Goal: Task Accomplishment & Management: Manage account settings

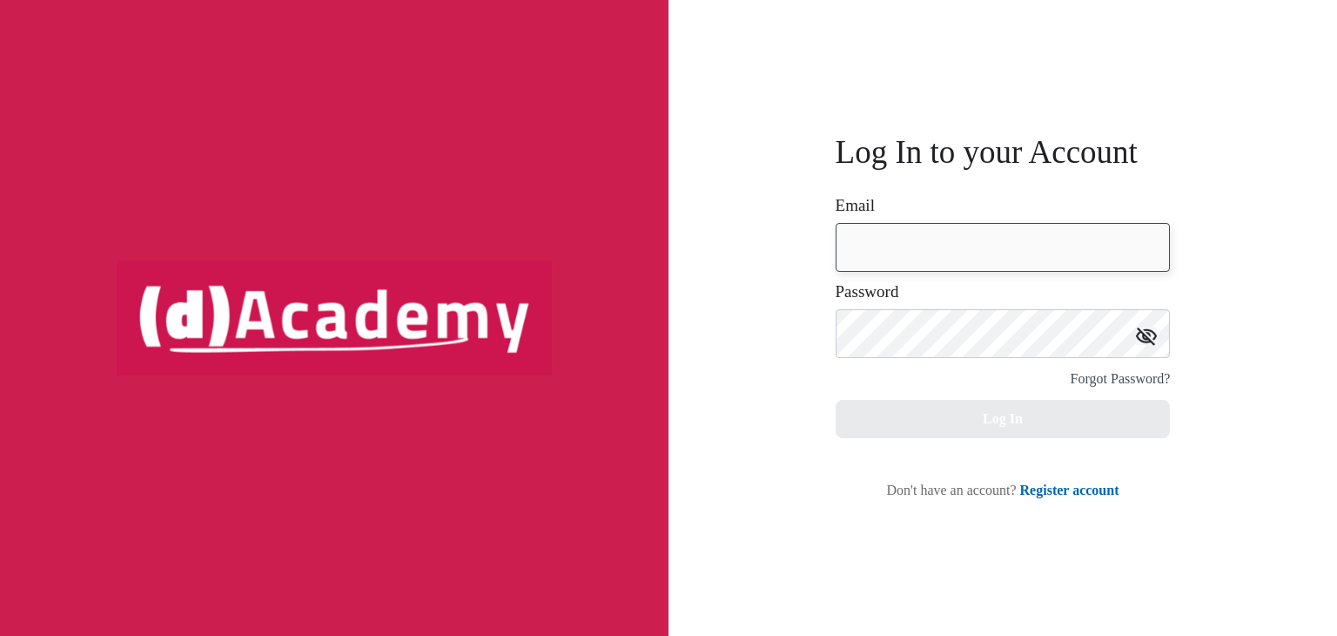
click at [979, 240] on input "email" at bounding box center [1003, 247] width 335 height 49
type input "**********"
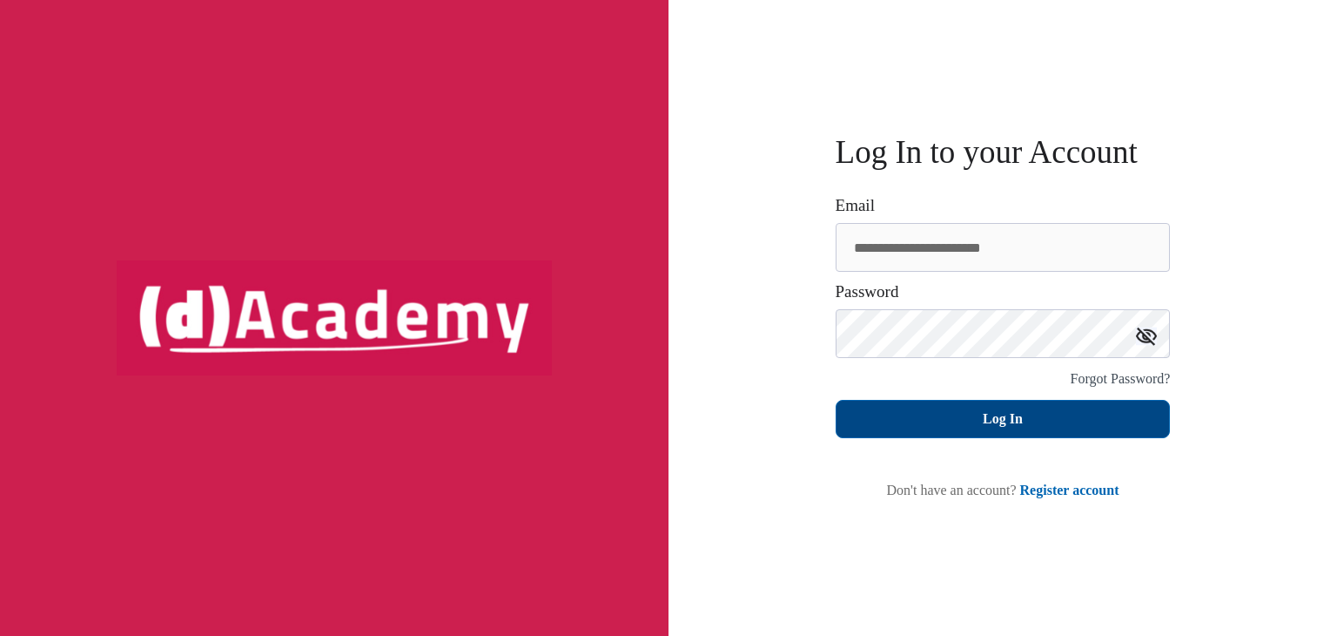
click at [986, 423] on button "Log In" at bounding box center [1003, 419] width 335 height 38
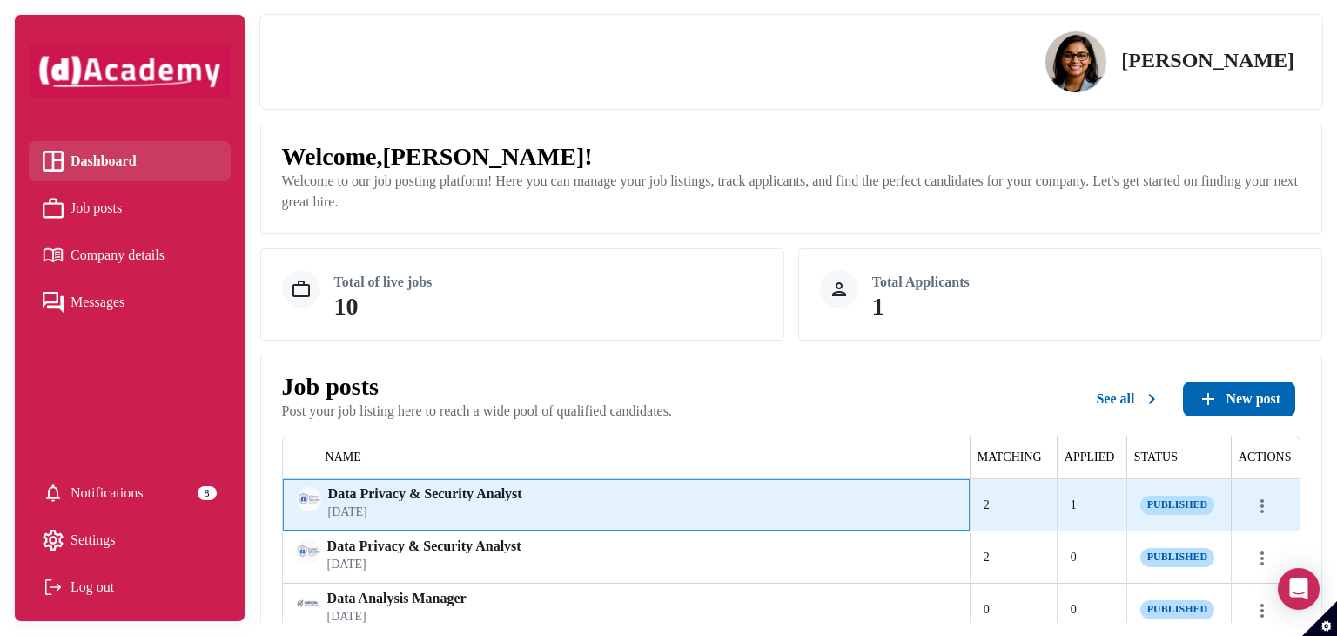
click at [467, 497] on span "Data Privacy & Security Analyst" at bounding box center [425, 494] width 194 height 14
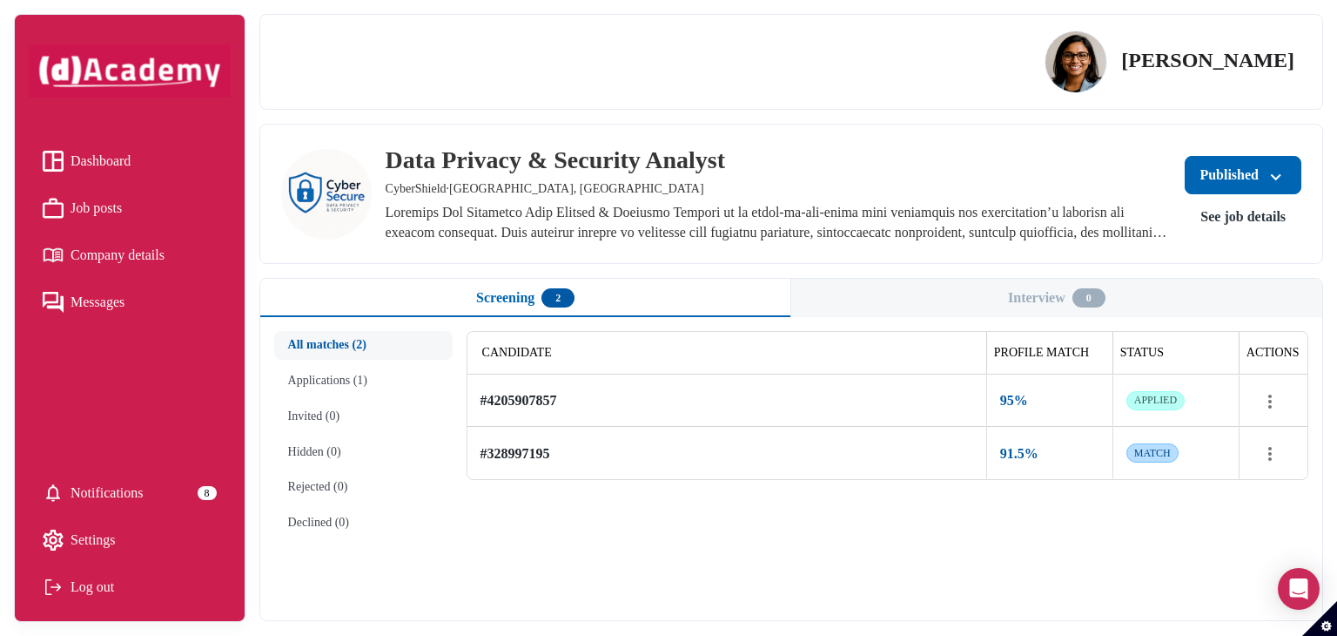
click at [670, 80] on div "[PERSON_NAME]" at bounding box center [791, 62] width 1007 height 66
click at [359, 347] on button "All matches (2)" at bounding box center [363, 345] width 179 height 29
click at [557, 98] on div "[PERSON_NAME]" at bounding box center [791, 62] width 1064 height 96
click at [1017, 293] on button "Interview 0" at bounding box center [1057, 298] width 531 height 38
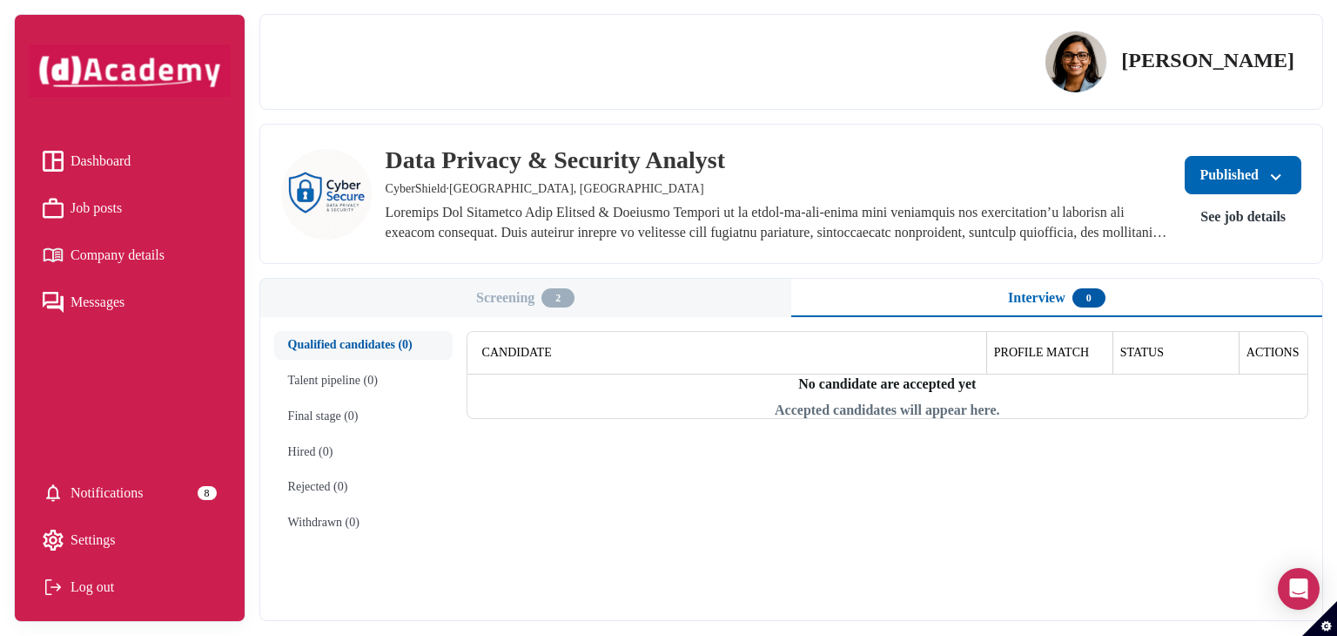
click at [596, 293] on button "Screening 2" at bounding box center [525, 298] width 531 height 38
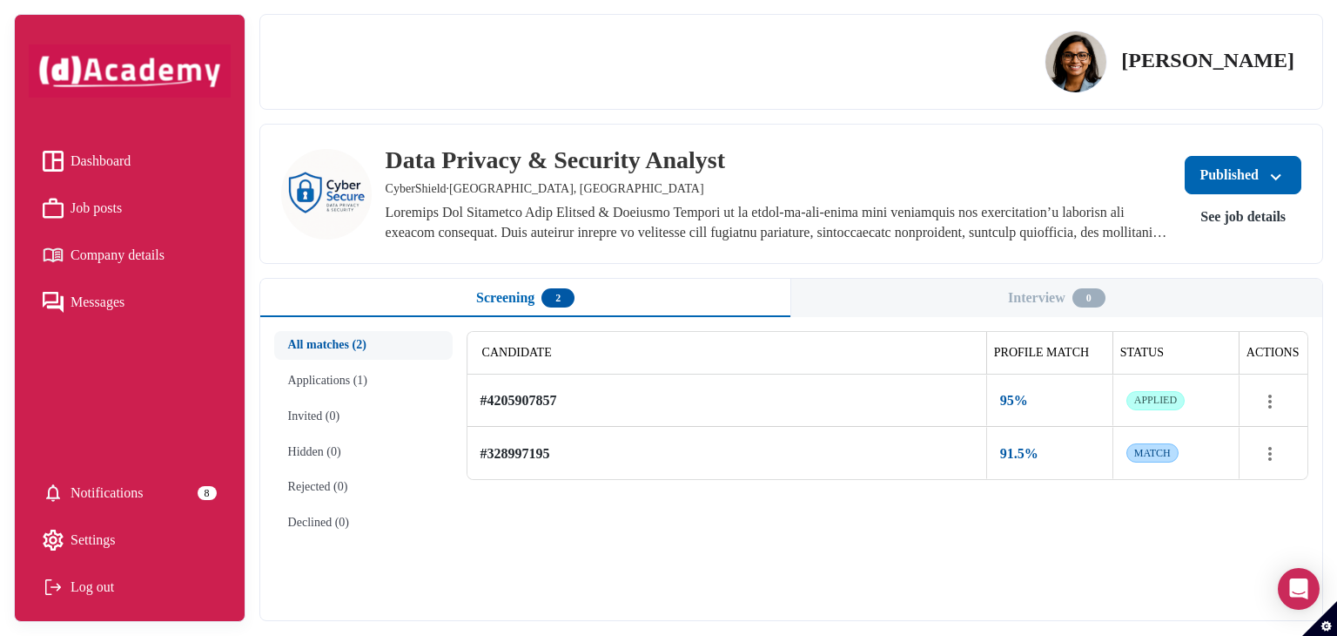
click at [333, 378] on button "Applications (1)" at bounding box center [363, 381] width 179 height 29
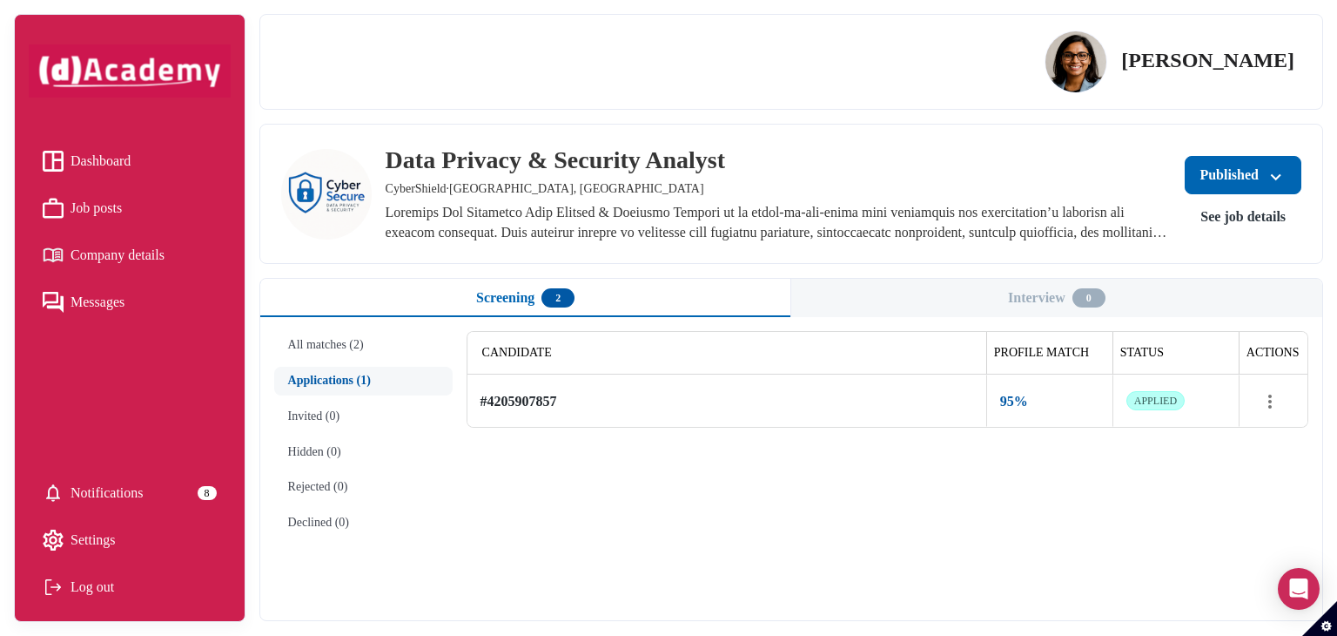
click at [347, 331] on button "All matches (2)" at bounding box center [363, 345] width 179 height 29
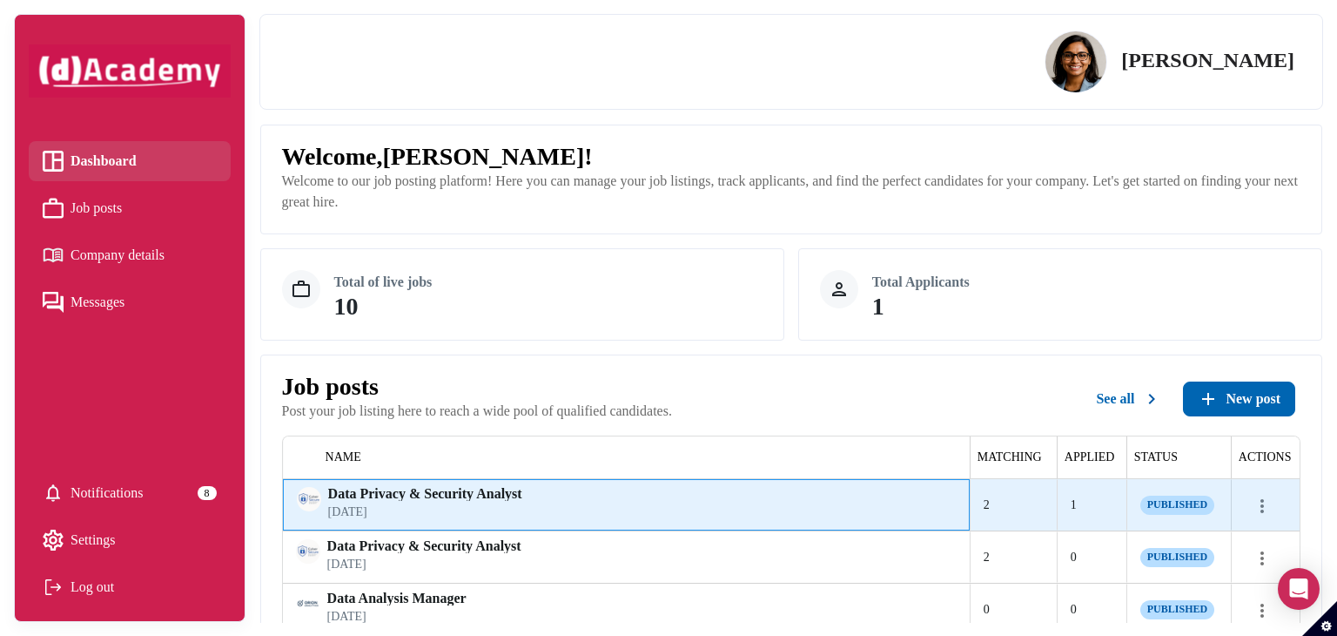
click at [522, 482] on div "Data Privacy & Security Analyst September 25, 2025" at bounding box center [626, 504] width 687 height 51
click at [394, 505] on span "[DATE]" at bounding box center [425, 512] width 194 height 15
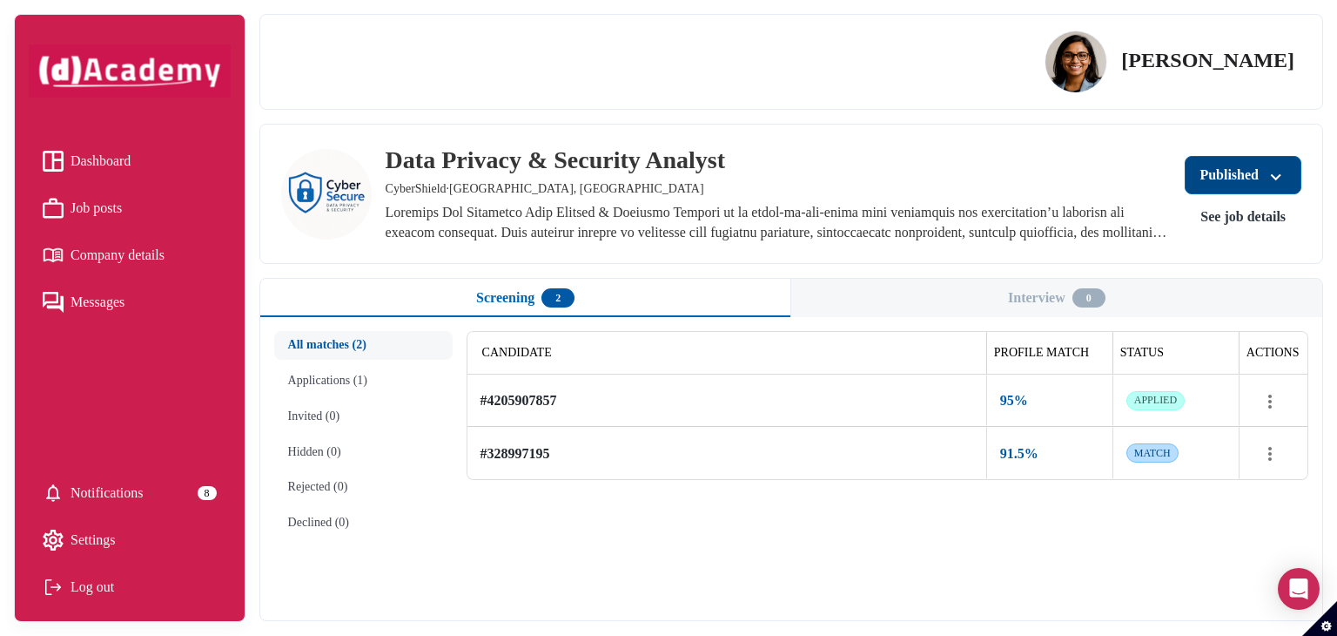
click at [1251, 180] on div "Published" at bounding box center [1243, 175] width 87 height 24
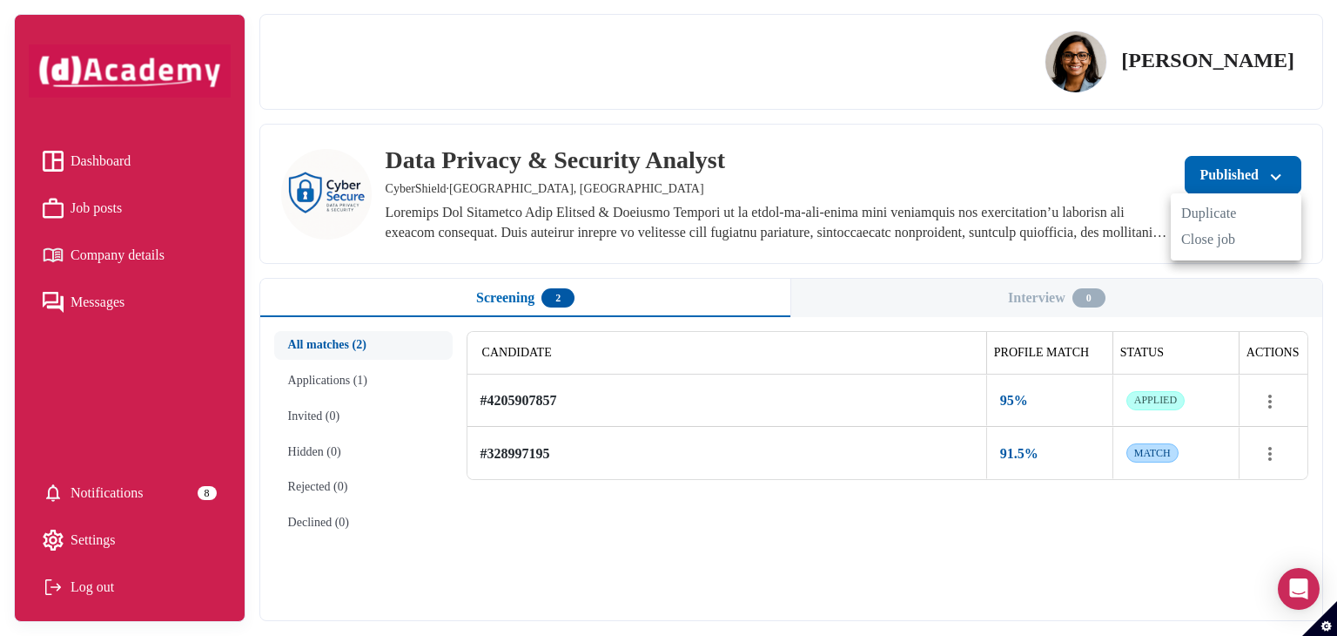
click at [1132, 154] on div at bounding box center [668, 318] width 1337 height 636
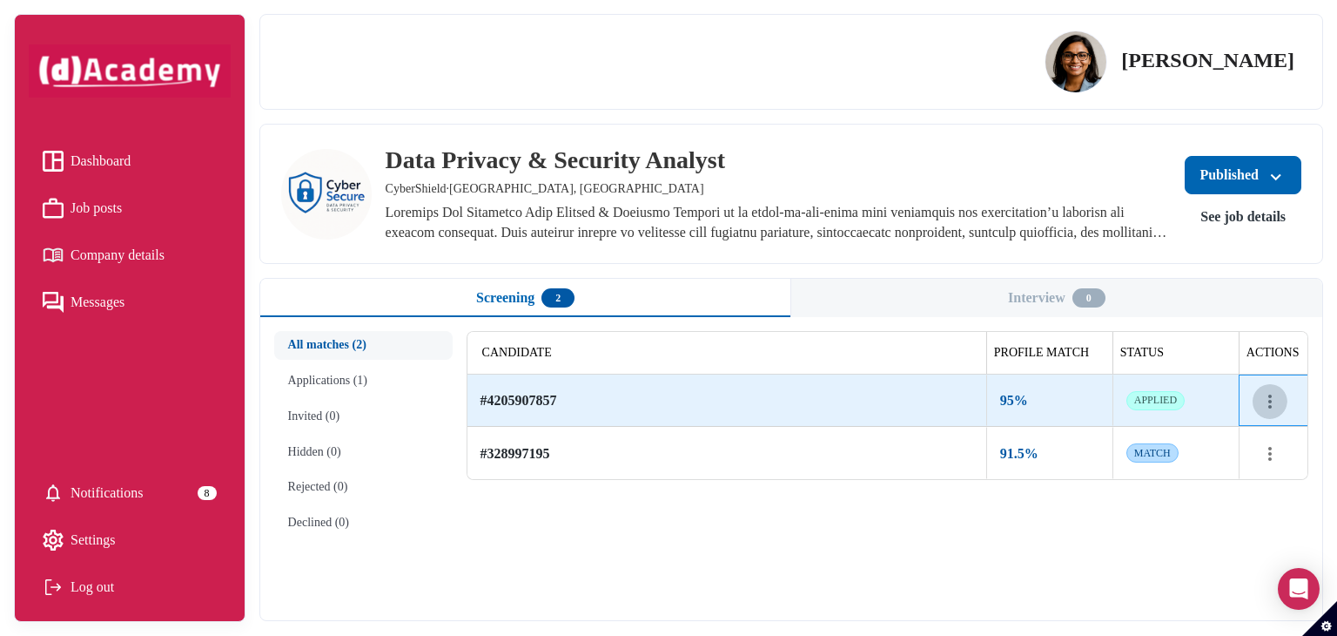
click at [1277, 397] on icon "more" at bounding box center [1270, 401] width 21 height 21
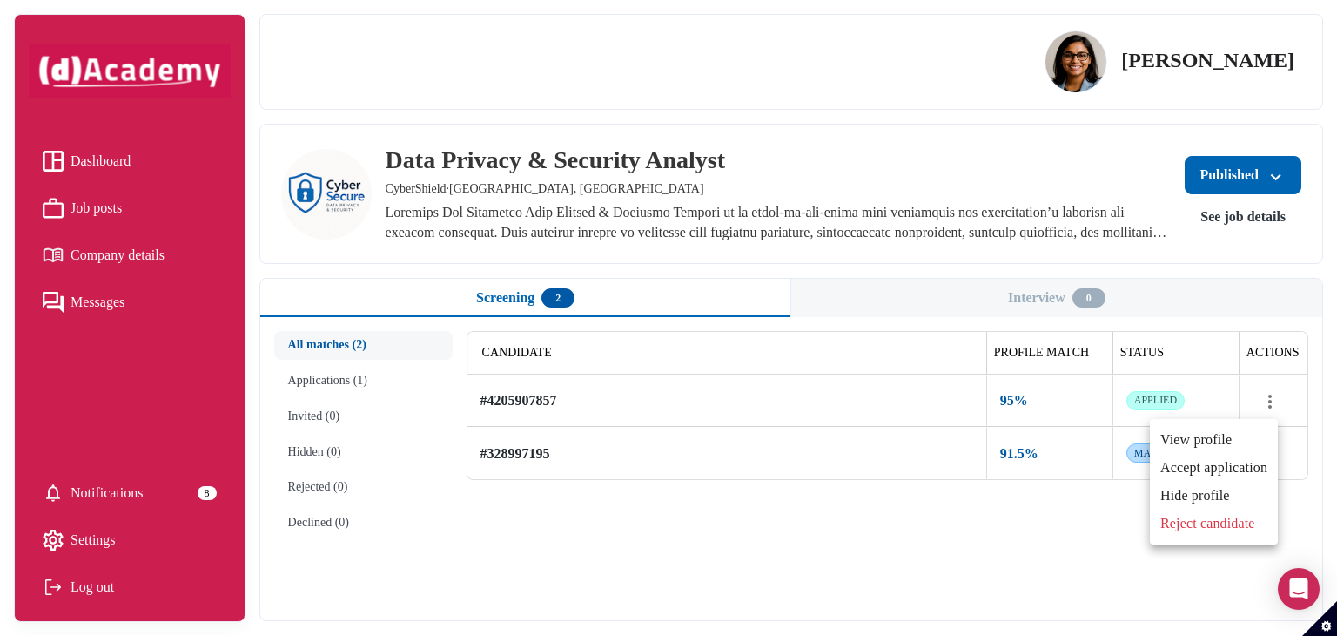
click at [901, 185] on div at bounding box center [668, 318] width 1337 height 636
click at [1247, 220] on button "See job details" at bounding box center [1243, 216] width 113 height 31
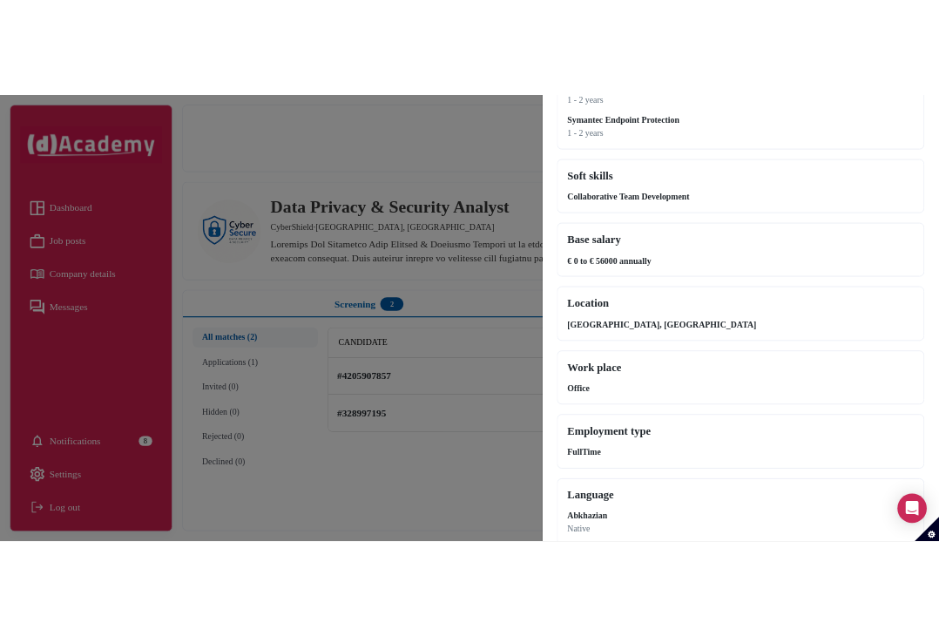
scroll to position [1153, 0]
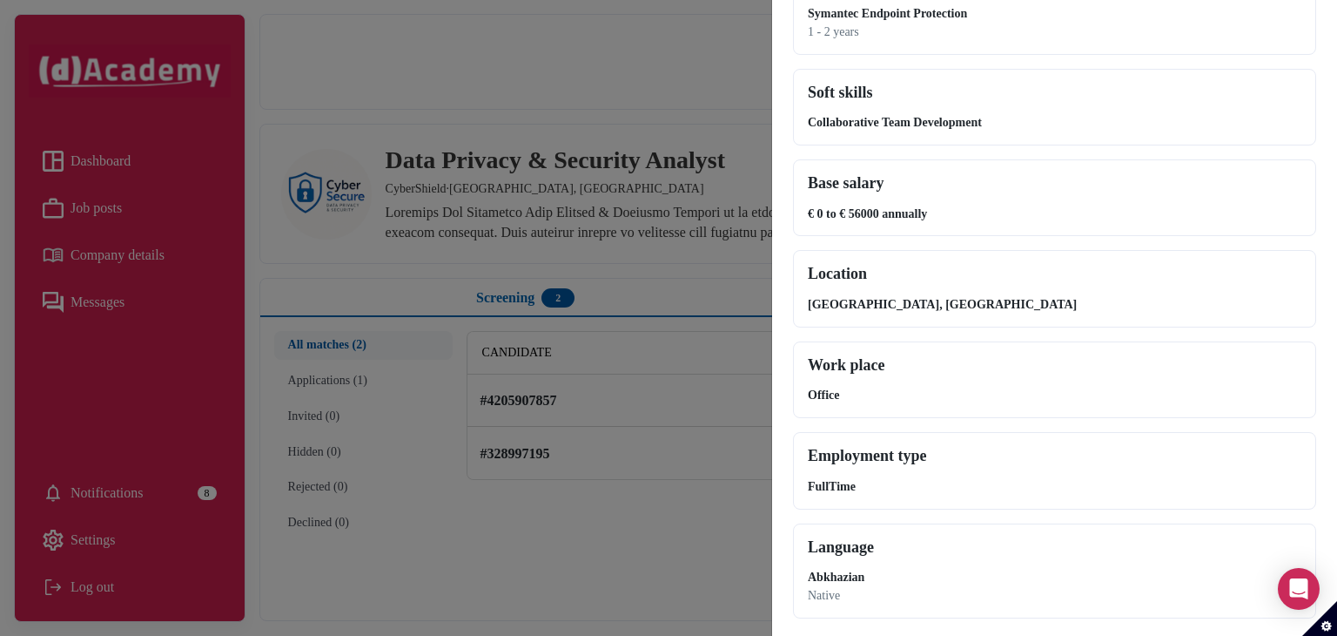
click at [582, 178] on div at bounding box center [668, 318] width 1337 height 636
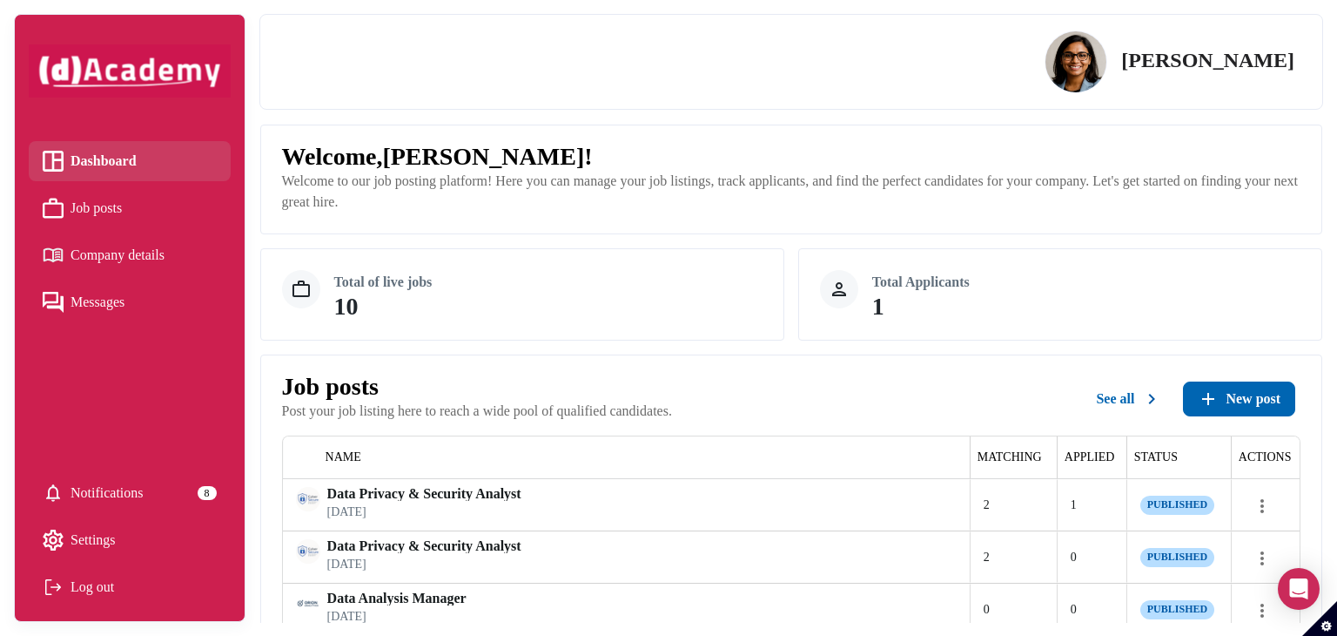
click at [469, 301] on div "10" at bounding box center [548, 306] width 428 height 24
click at [864, 300] on div "Total Applicants 1" at bounding box center [1060, 294] width 524 height 92
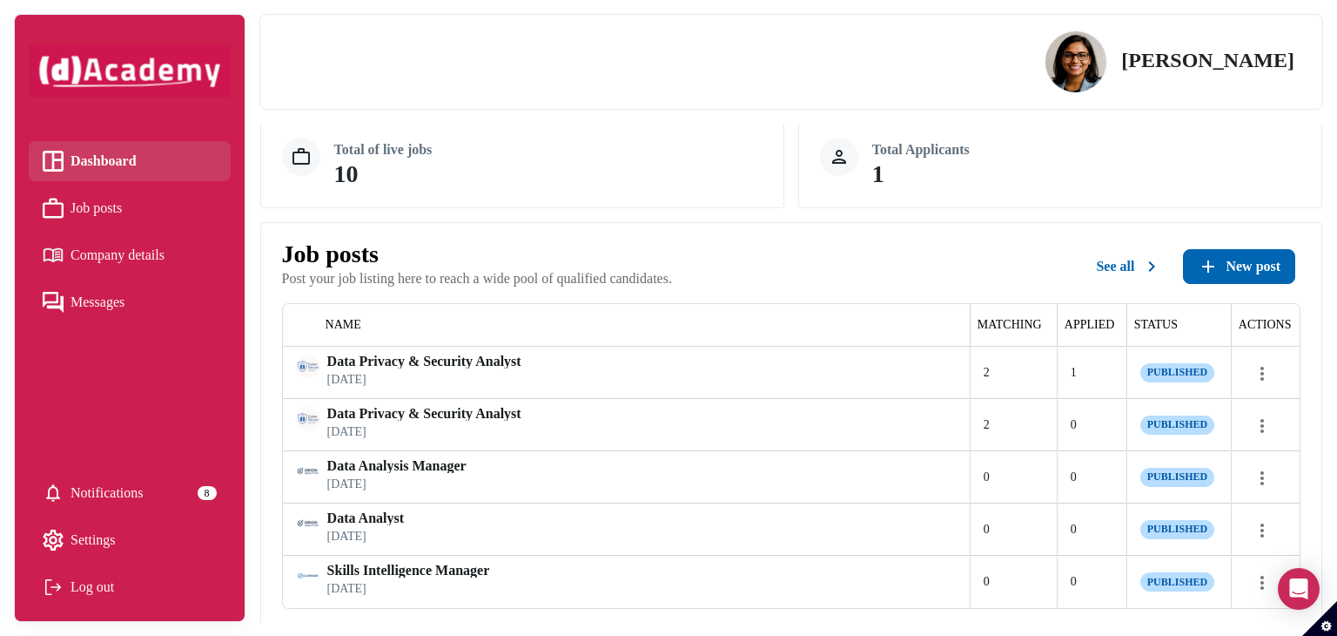
scroll to position [261, 0]
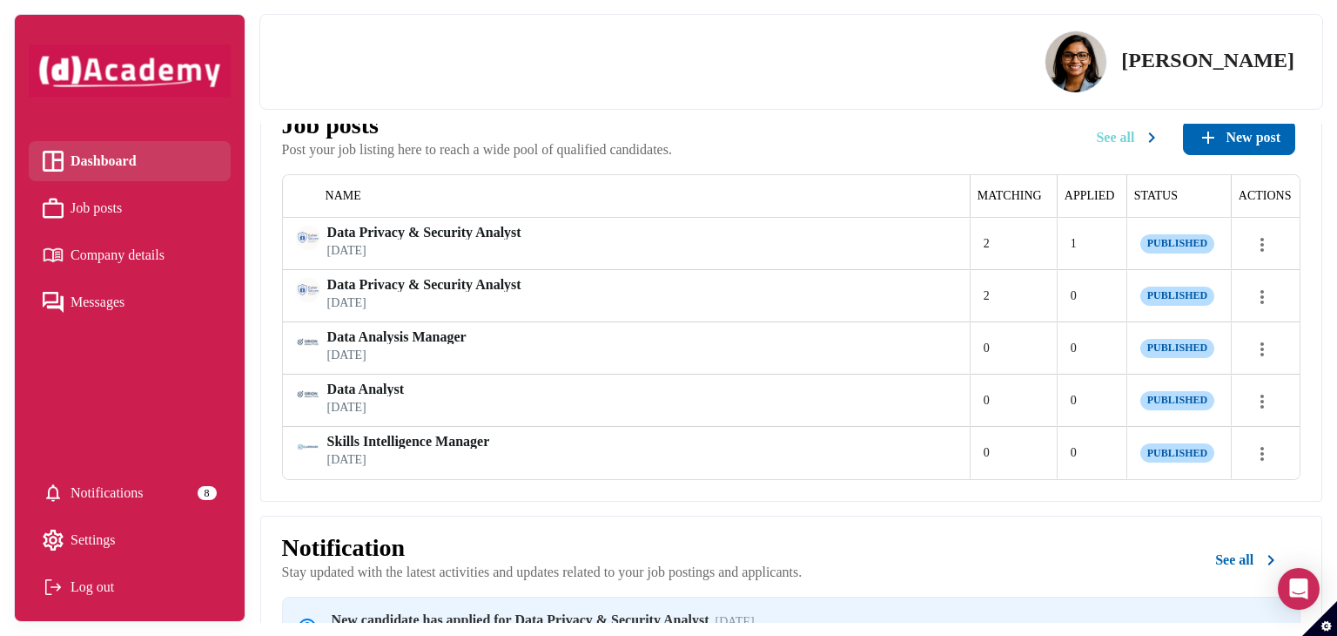
click at [938, 135] on span "See all" at bounding box center [1115, 137] width 38 height 17
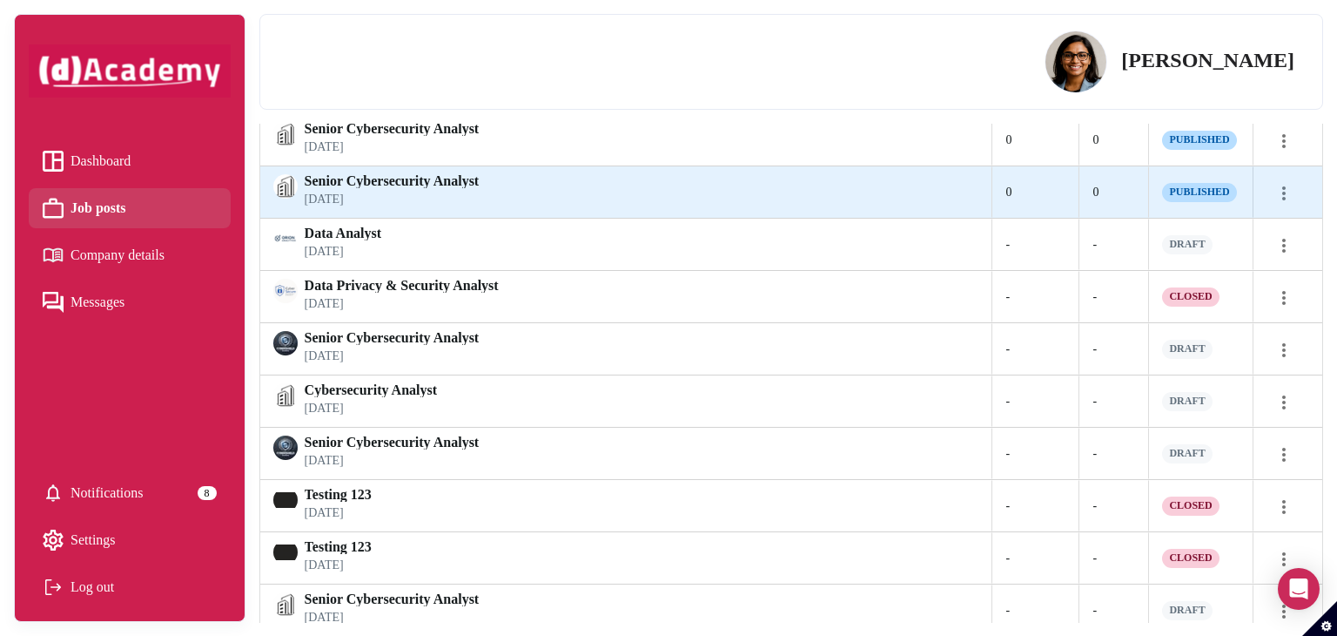
scroll to position [610, 0]
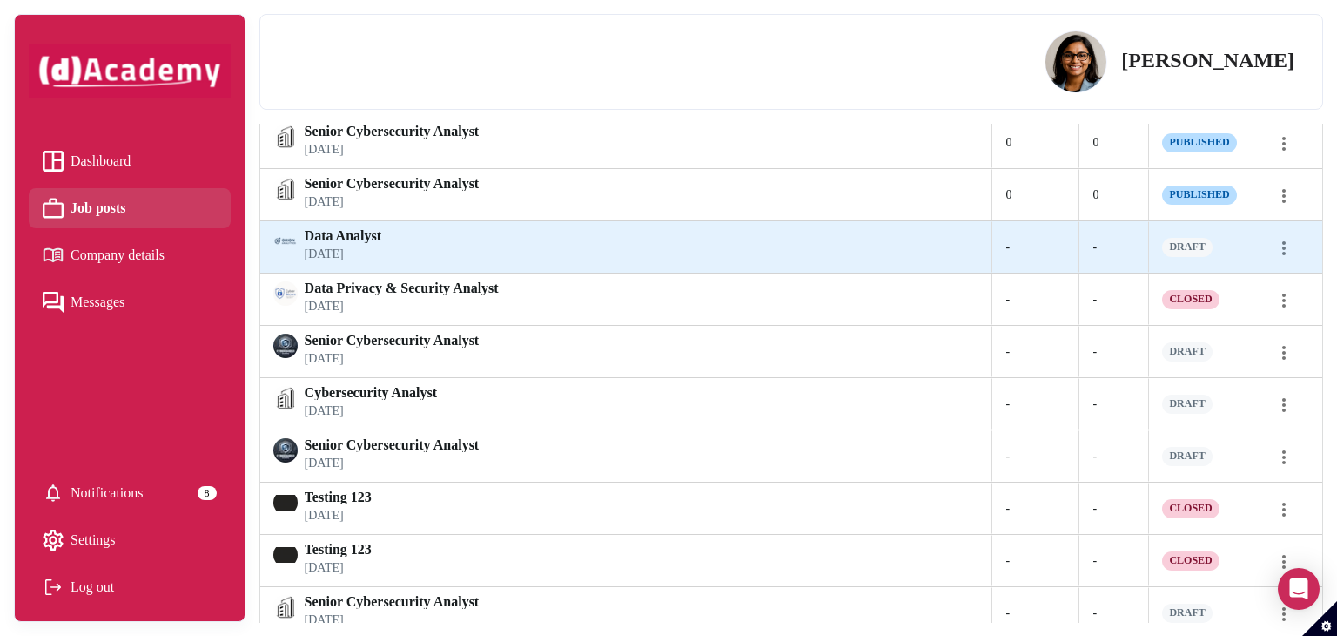
click at [938, 246] on icon "more" at bounding box center [1284, 248] width 21 height 21
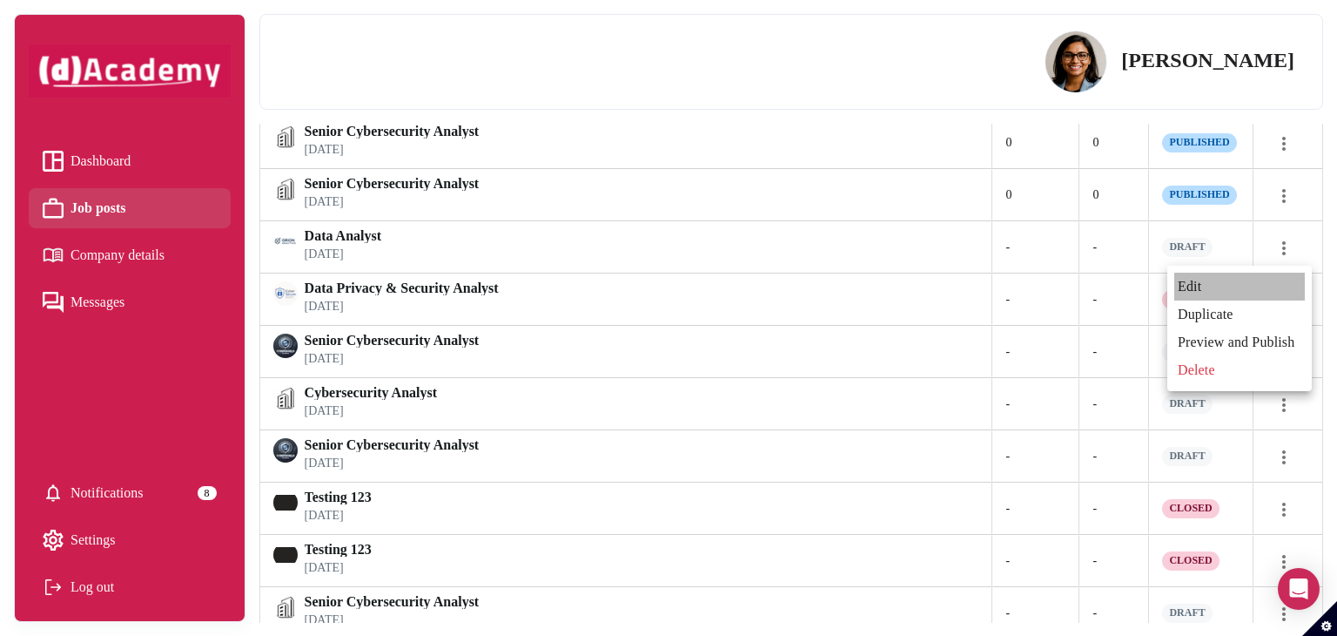
click at [938, 292] on span "Edit" at bounding box center [1240, 287] width 131 height 28
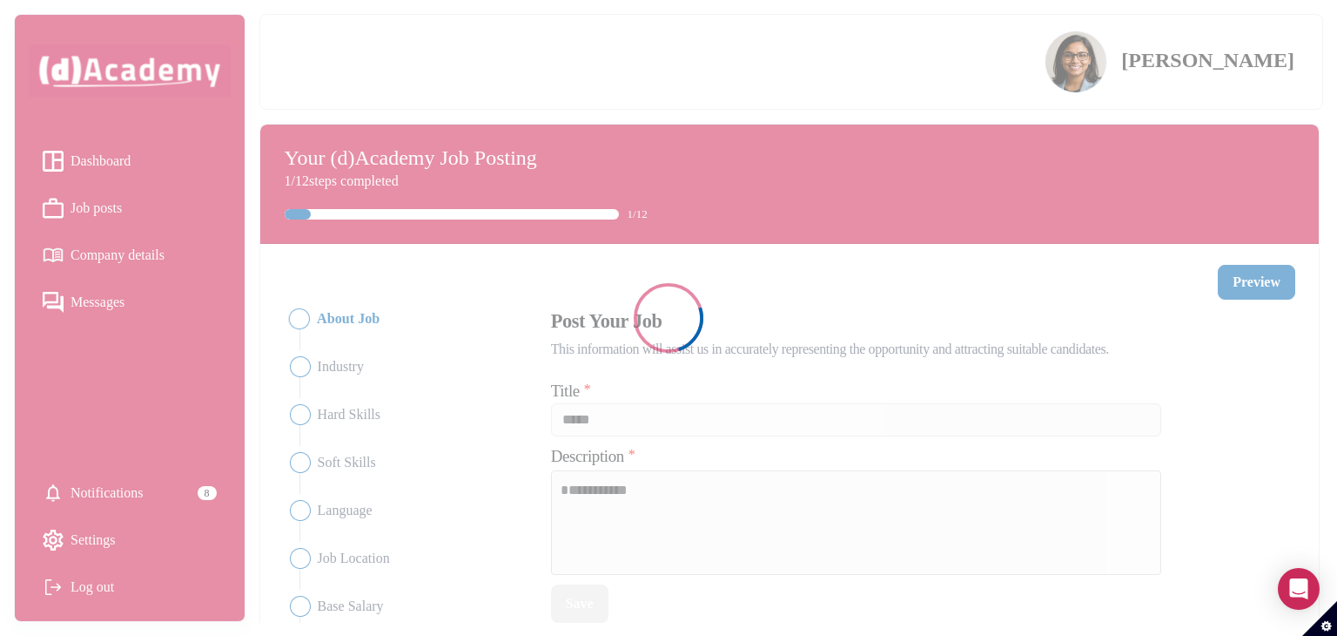
type input "**********"
type textarea "**********"
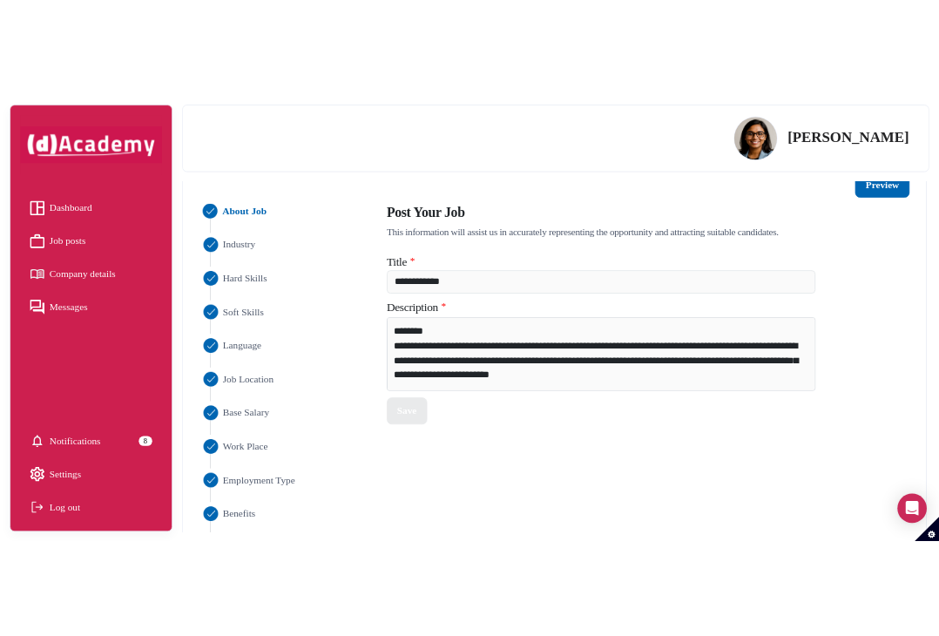
scroll to position [174, 0]
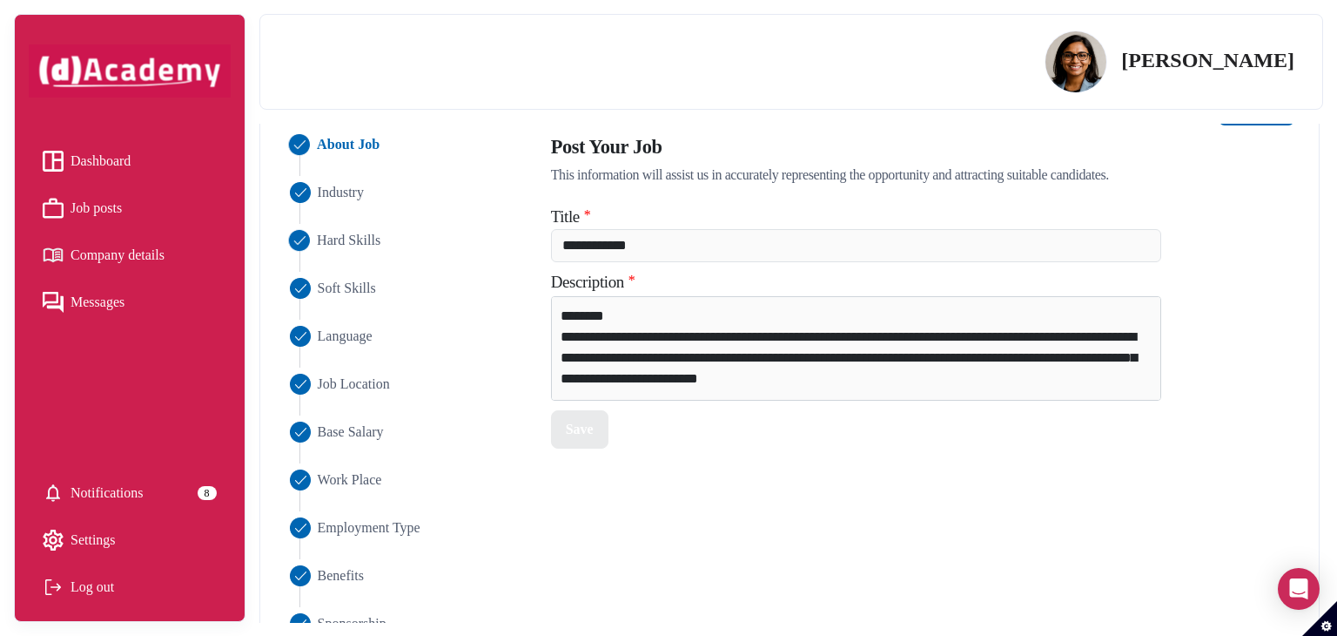
click at [328, 246] on span "Hard Skills" at bounding box center [349, 240] width 64 height 21
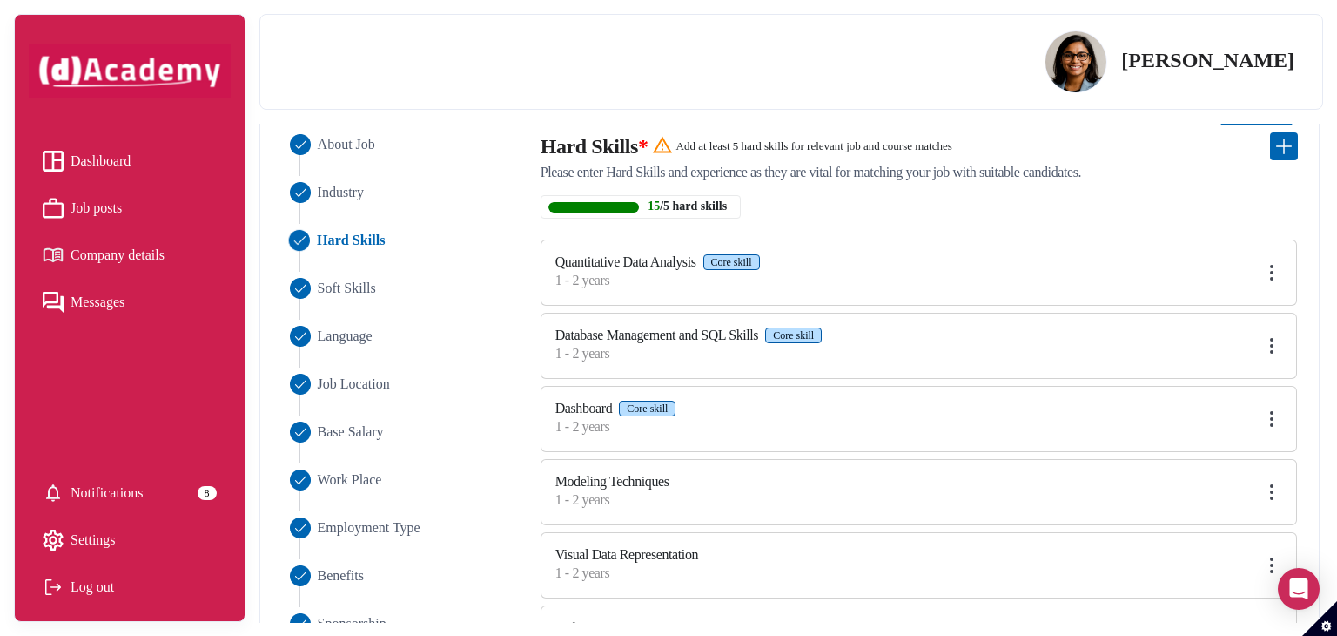
click at [938, 266] on img at bounding box center [1272, 272] width 21 height 21
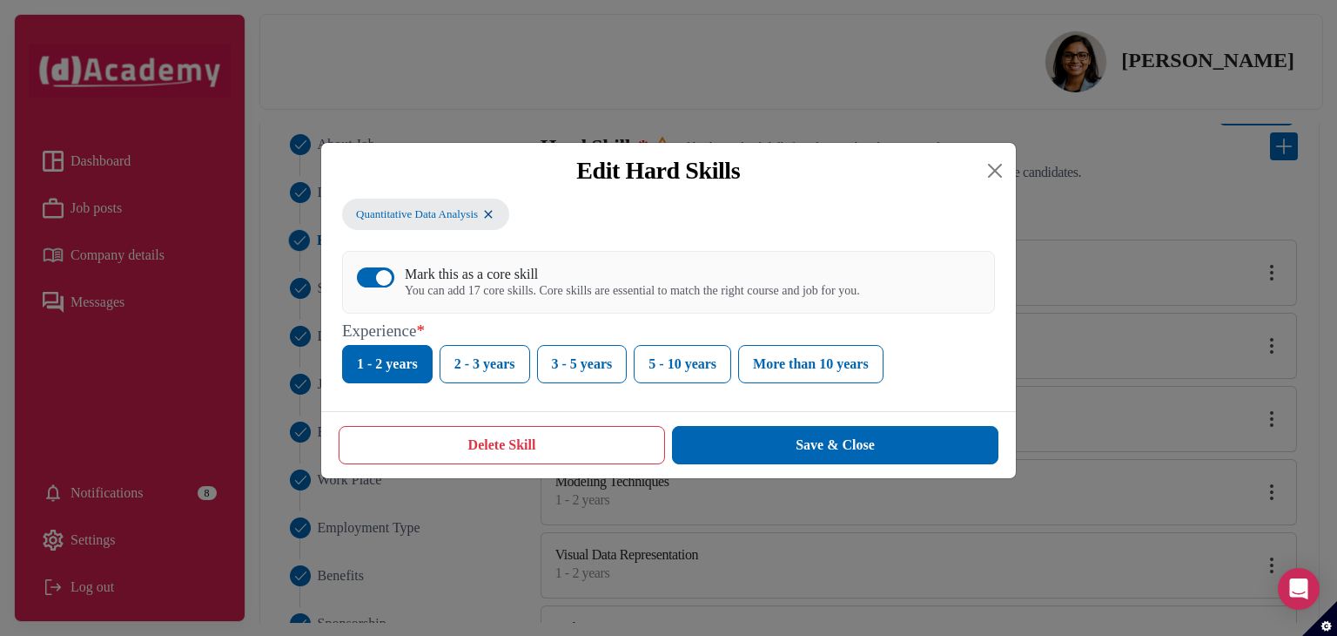
click at [533, 88] on div "Edit Hard Skills Quantitative Data Analysis Mark this as a core skill You can a…" at bounding box center [668, 318] width 1337 height 636
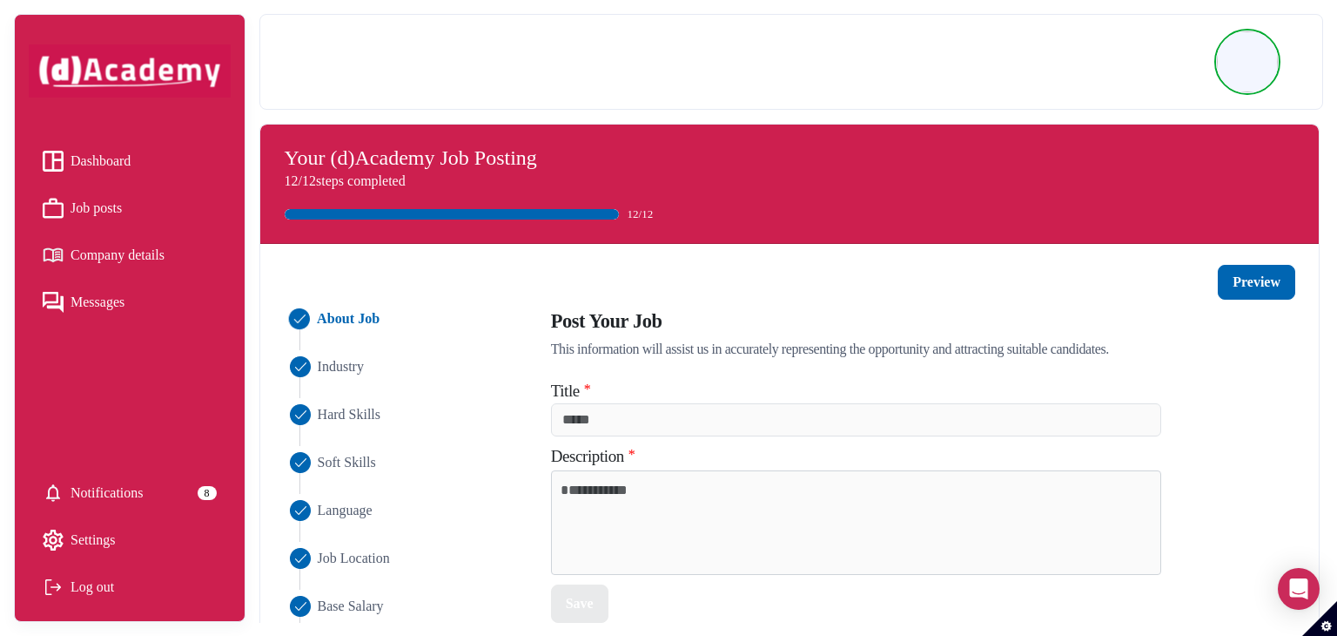
type input "**********"
type textarea "**********"
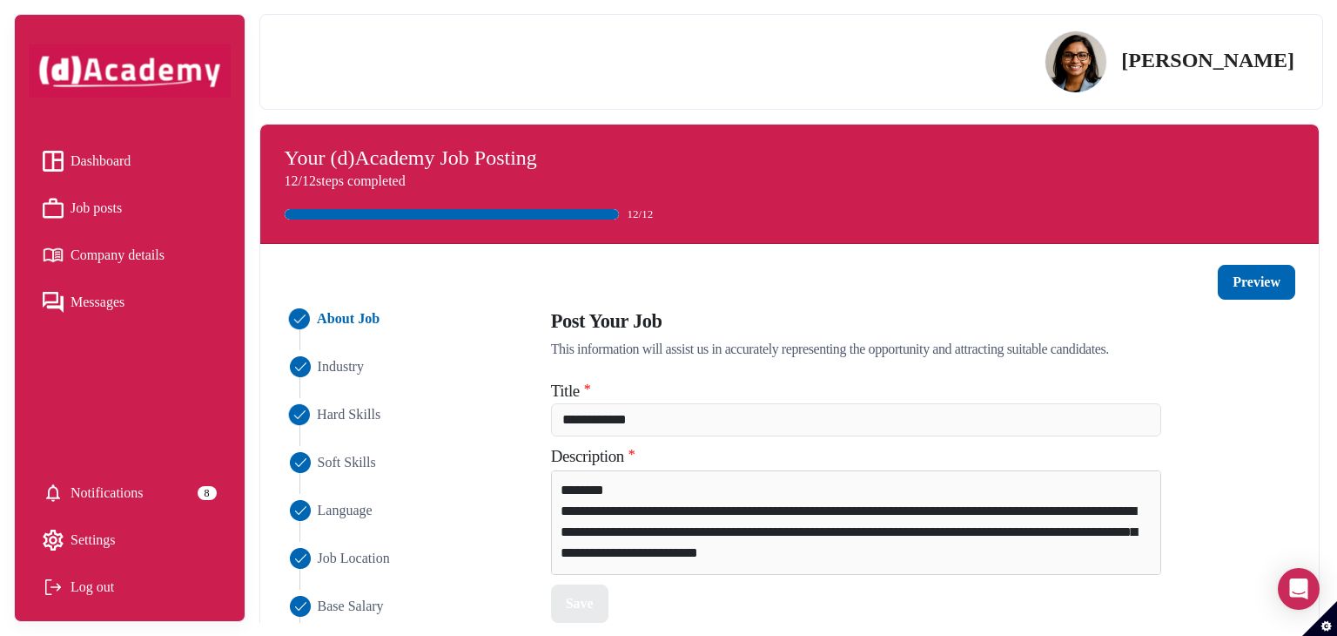
click at [320, 419] on span "Hard Skills" at bounding box center [349, 414] width 64 height 21
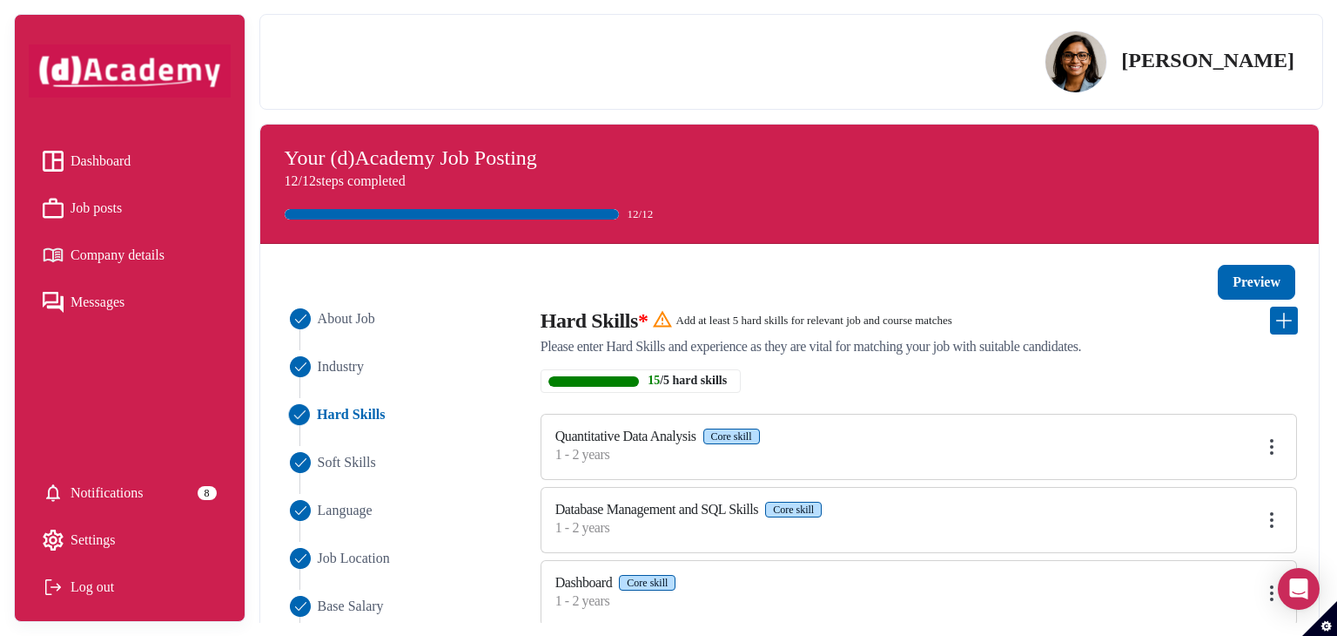
click at [938, 441] on img at bounding box center [1272, 446] width 21 height 21
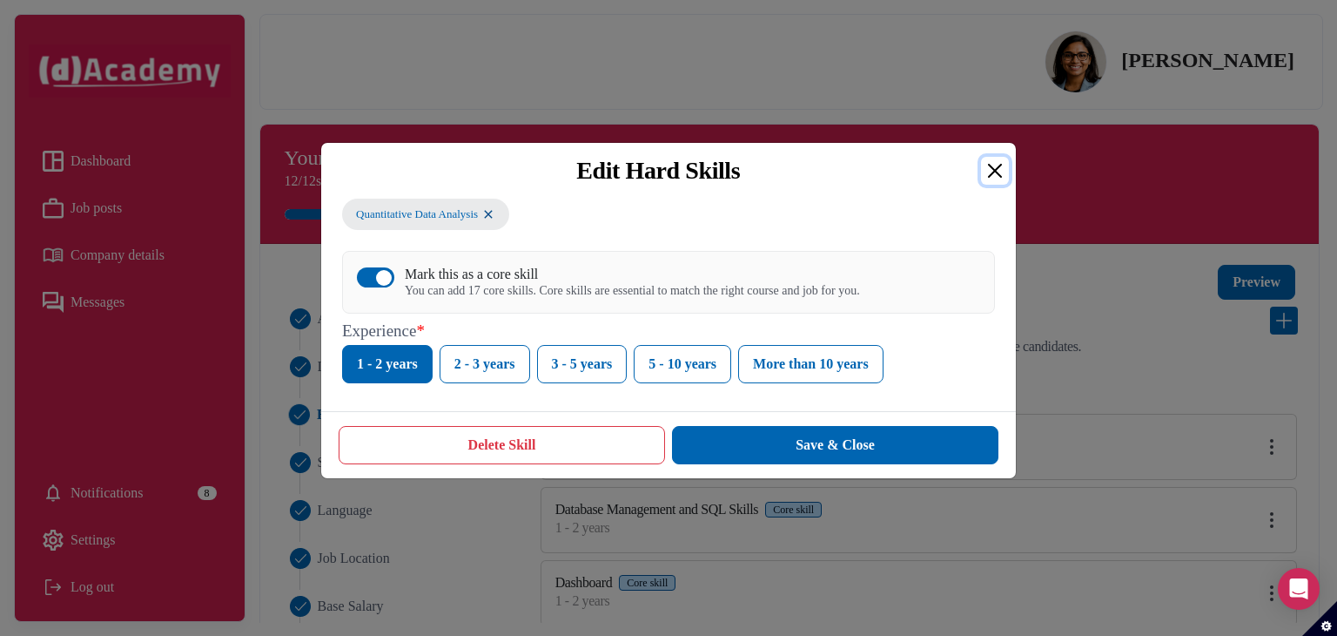
click at [938, 167] on button "Close" at bounding box center [995, 171] width 28 height 28
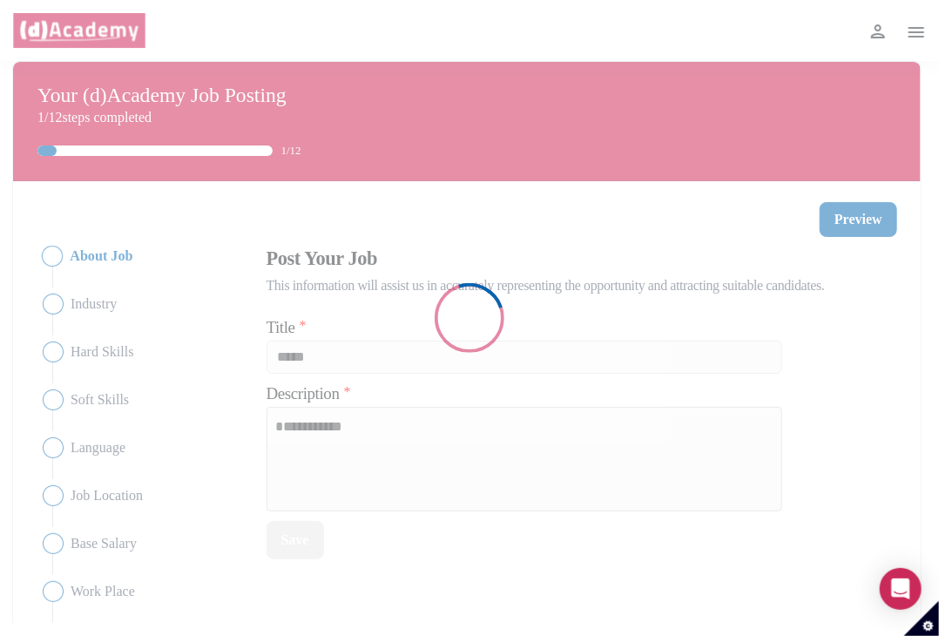
type input "**********"
type textarea "**********"
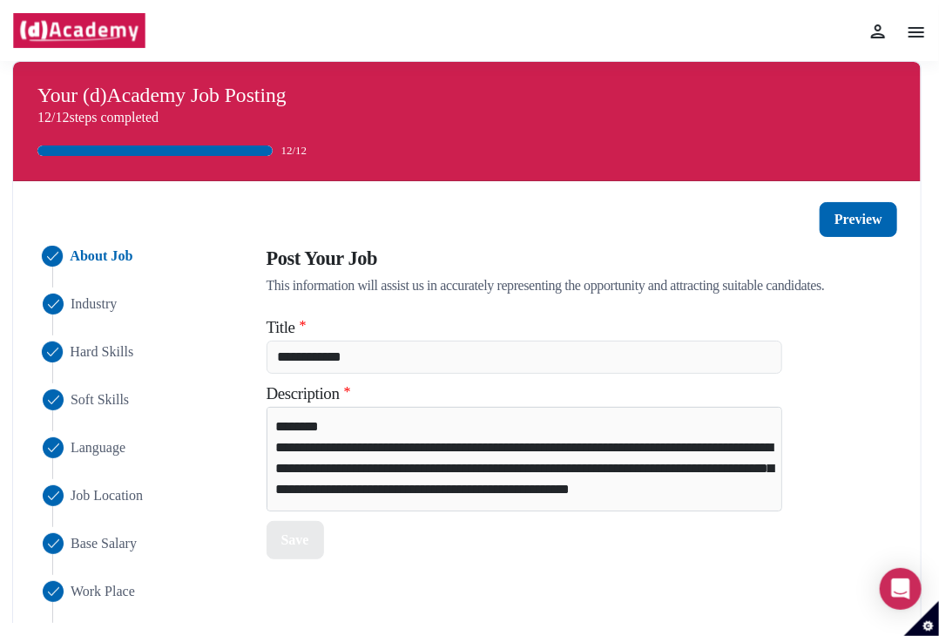
click at [87, 353] on span "Hard Skills" at bounding box center [102, 351] width 64 height 21
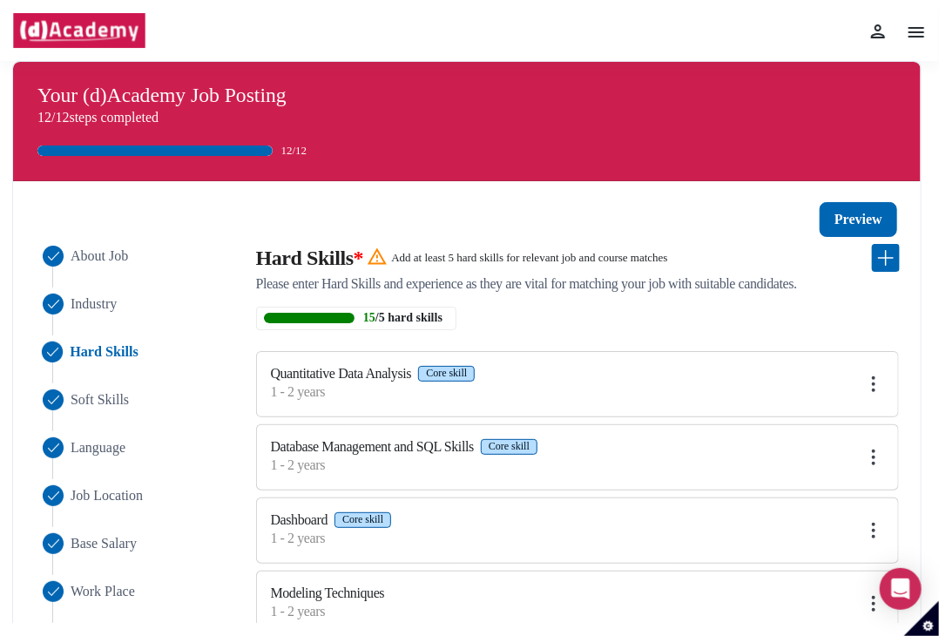
click at [871, 384] on img at bounding box center [873, 384] width 21 height 21
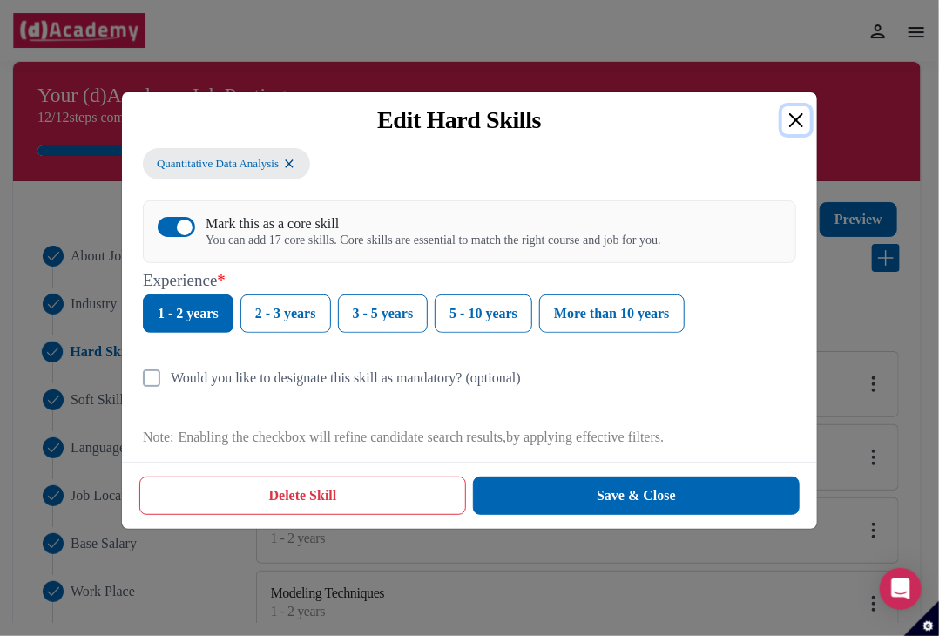
click at [793, 117] on button "Close" at bounding box center [796, 120] width 28 height 28
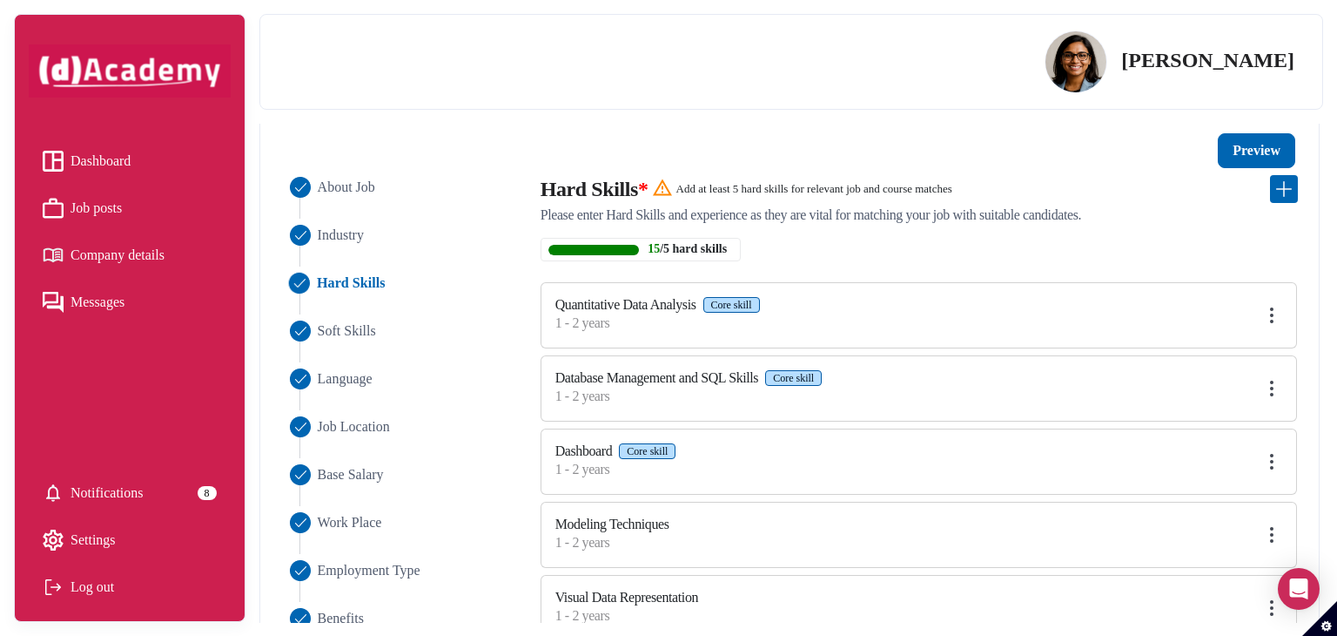
scroll to position [174, 0]
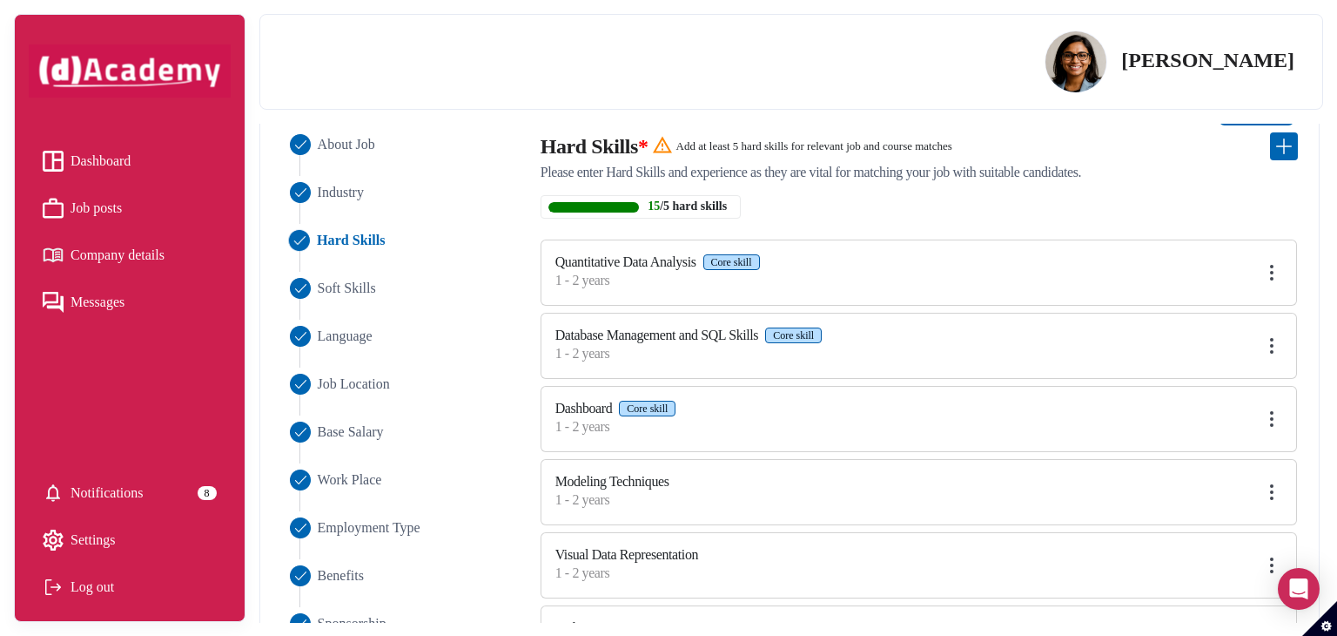
click at [938, 267] on img at bounding box center [1272, 272] width 21 height 21
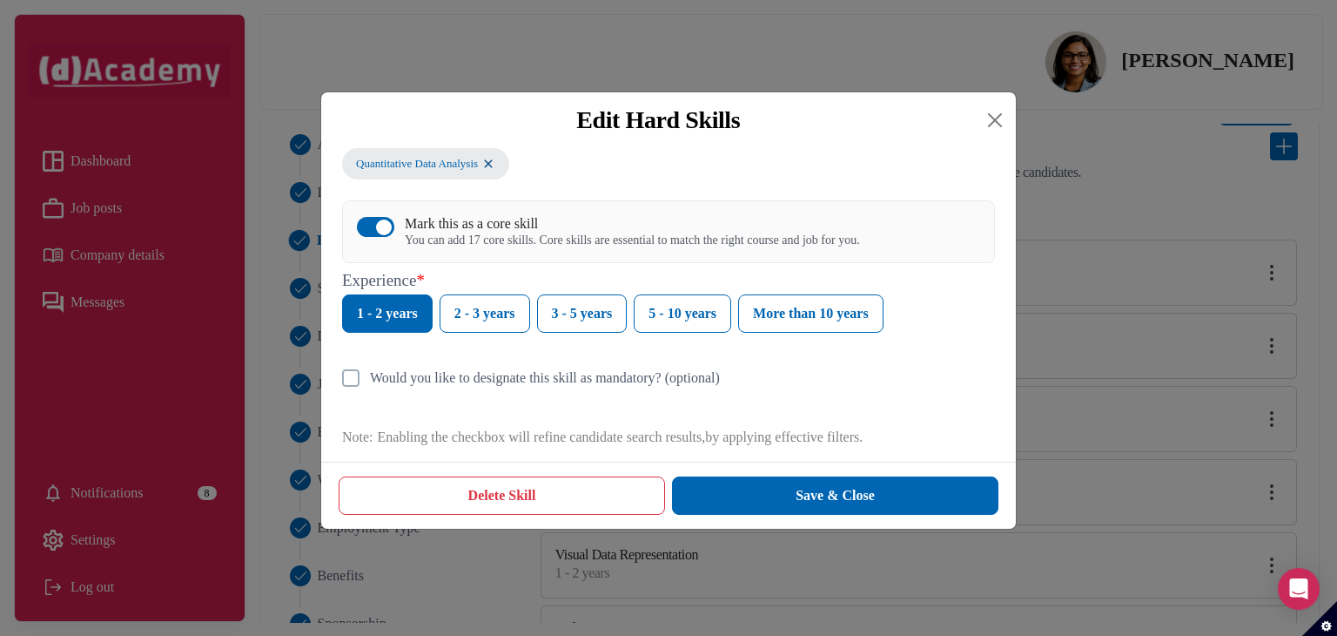
click at [938, 197] on div "Edit Hard Skills Quantitative Data Analysis Mark this as a core skill You can a…" at bounding box center [668, 318] width 1337 height 636
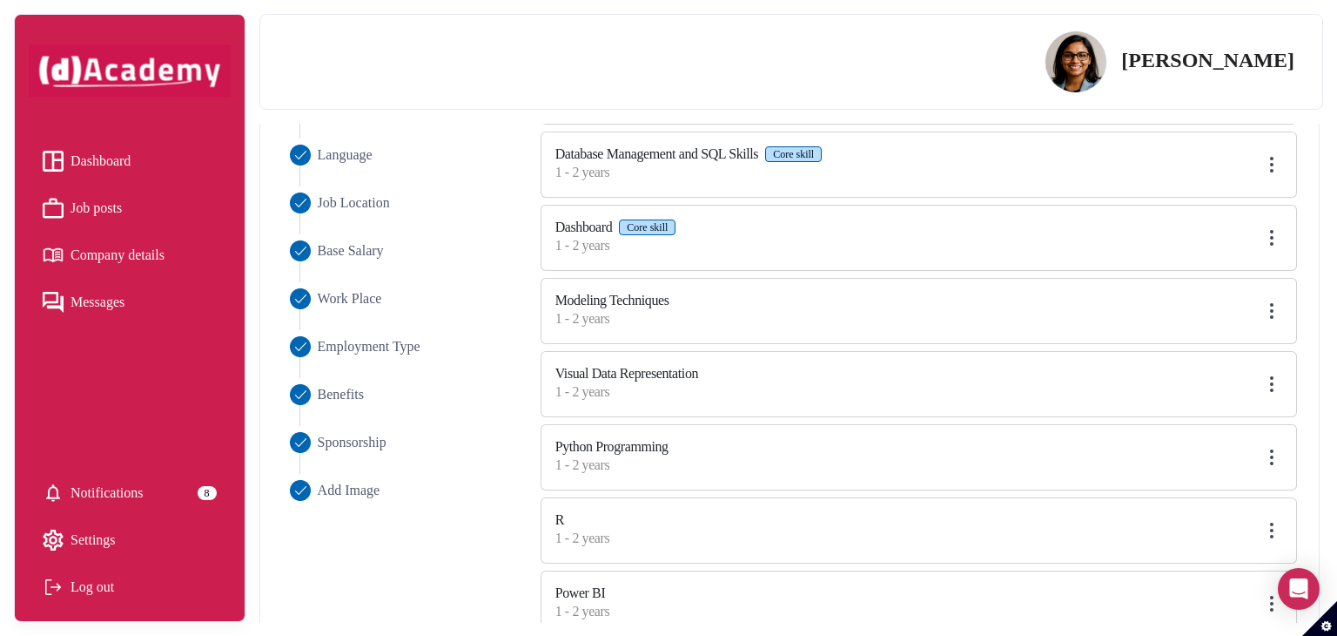
scroll to position [113, 0]
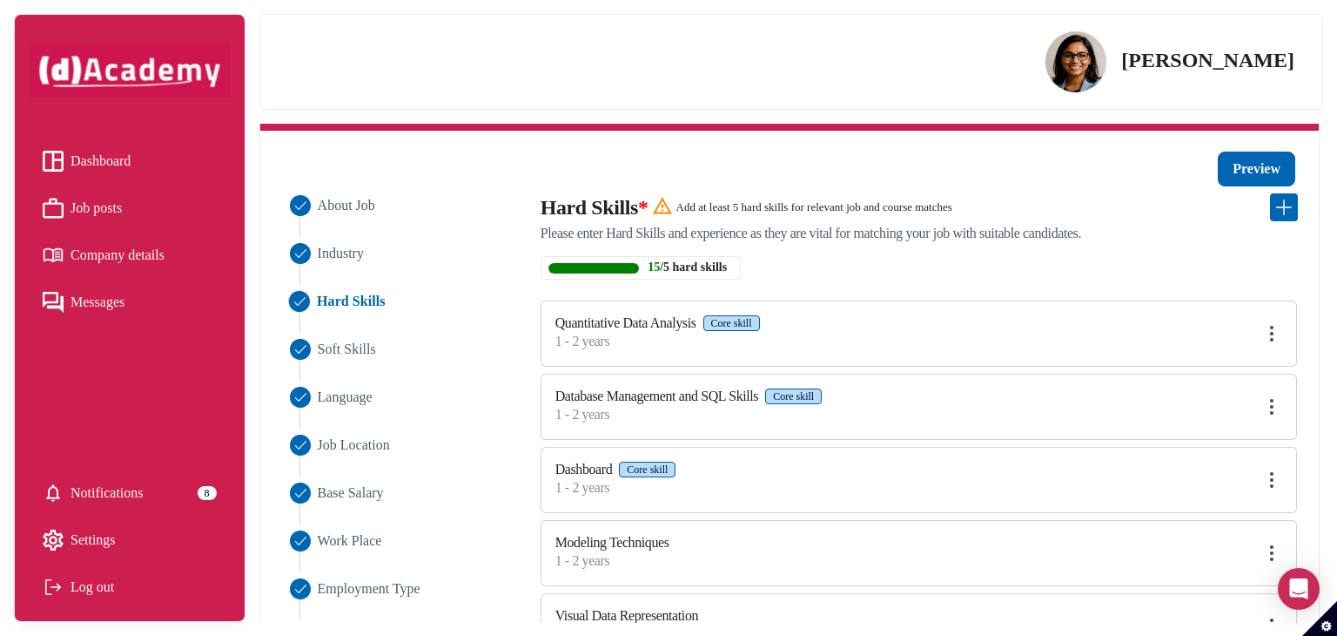
click at [567, 324] on label "Quantitative Data Analysis" at bounding box center [626, 323] width 141 height 16
click at [352, 293] on span "Hard Skills" at bounding box center [351, 301] width 69 height 21
click at [615, 327] on label "Quantitative Data Analysis" at bounding box center [626, 323] width 141 height 16
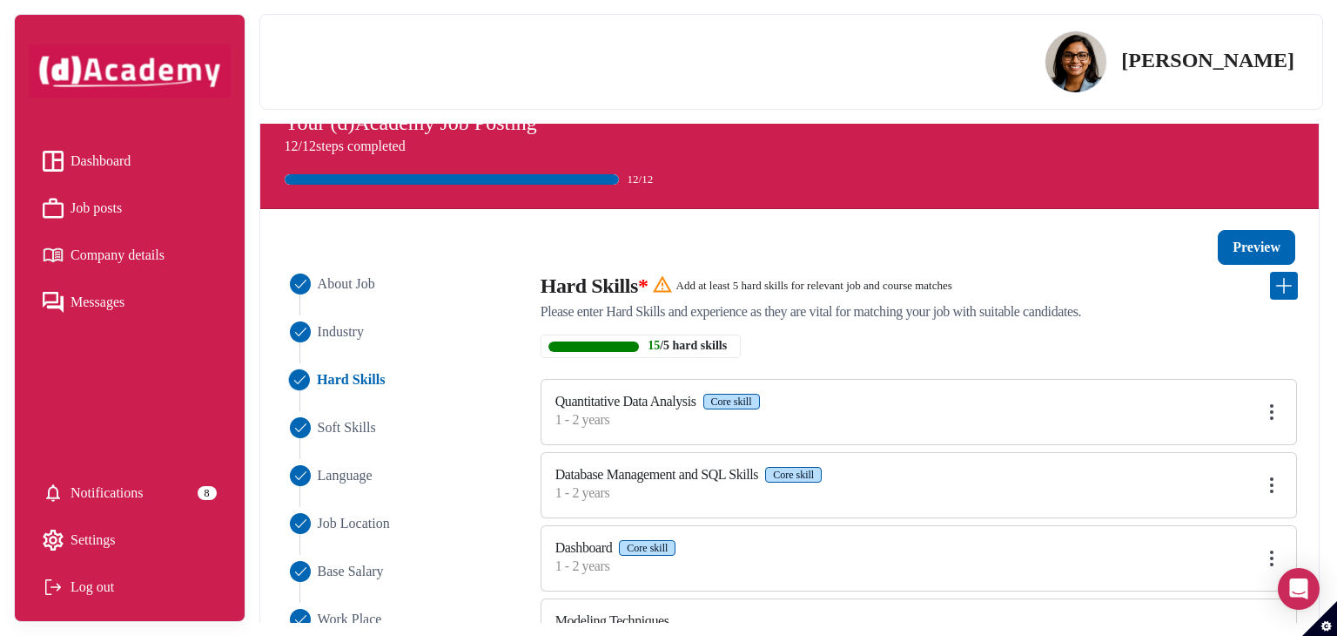
scroll to position [26, 0]
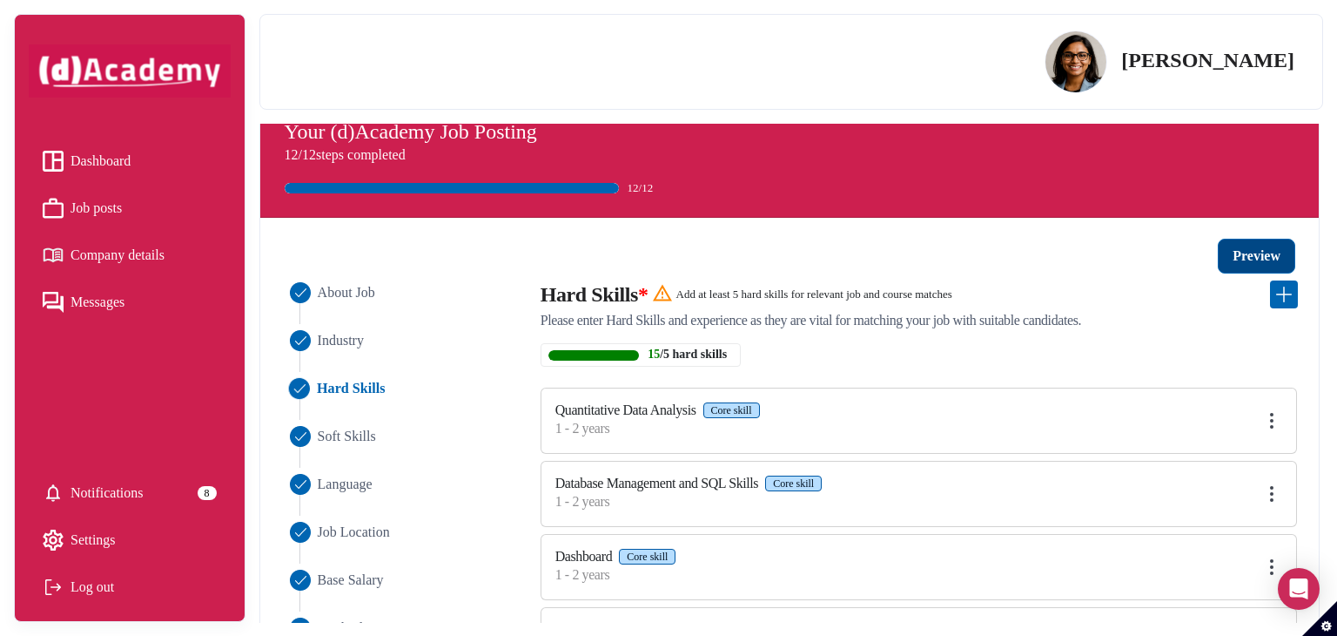
click at [938, 268] on button "Preview" at bounding box center [1256, 256] width 77 height 35
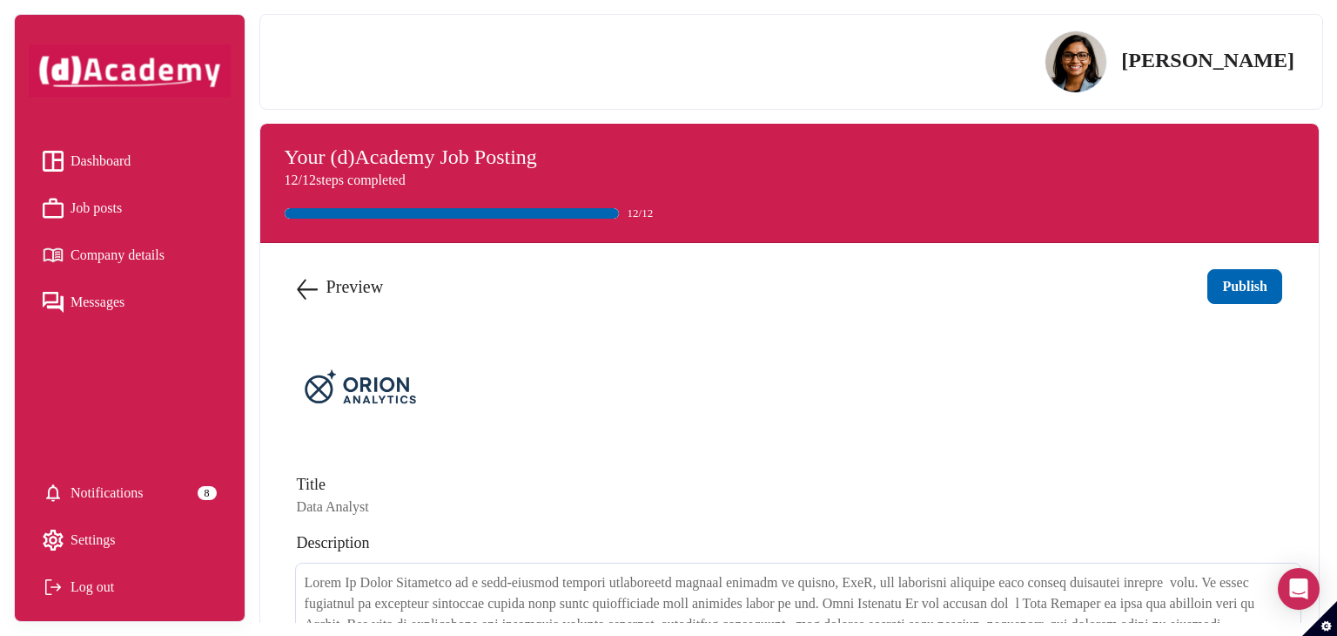
scroll to position [0, 0]
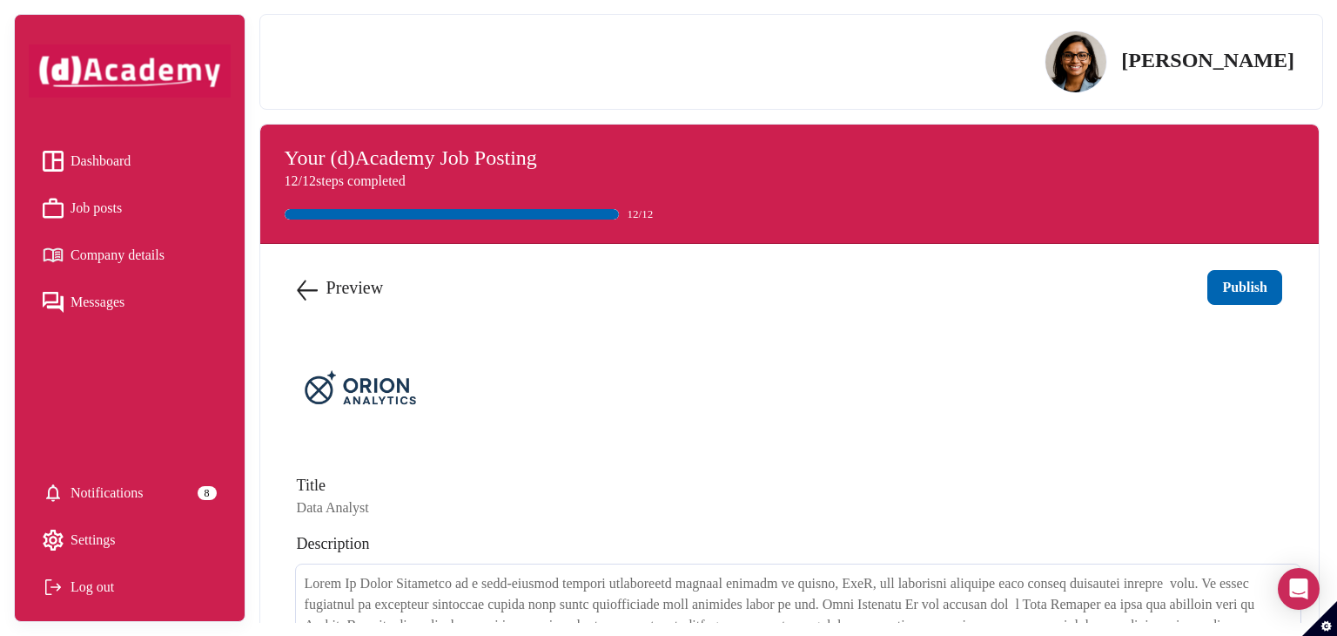
click at [301, 286] on img at bounding box center [307, 290] width 21 height 21
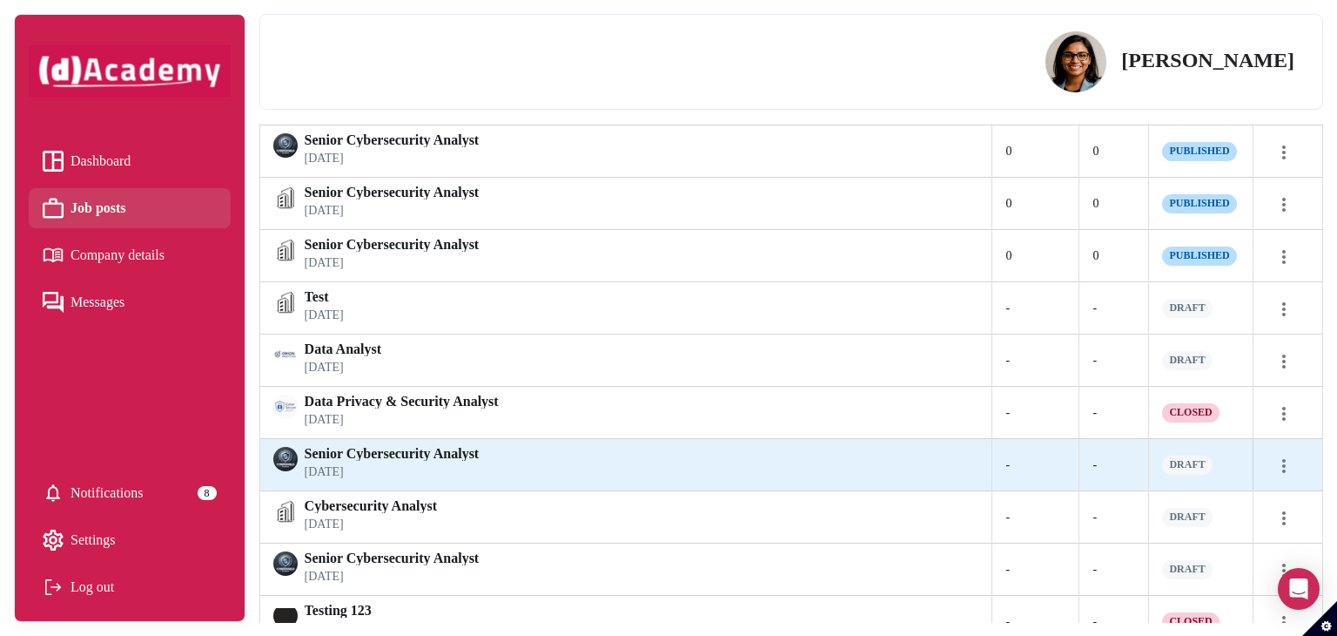
scroll to position [522, 0]
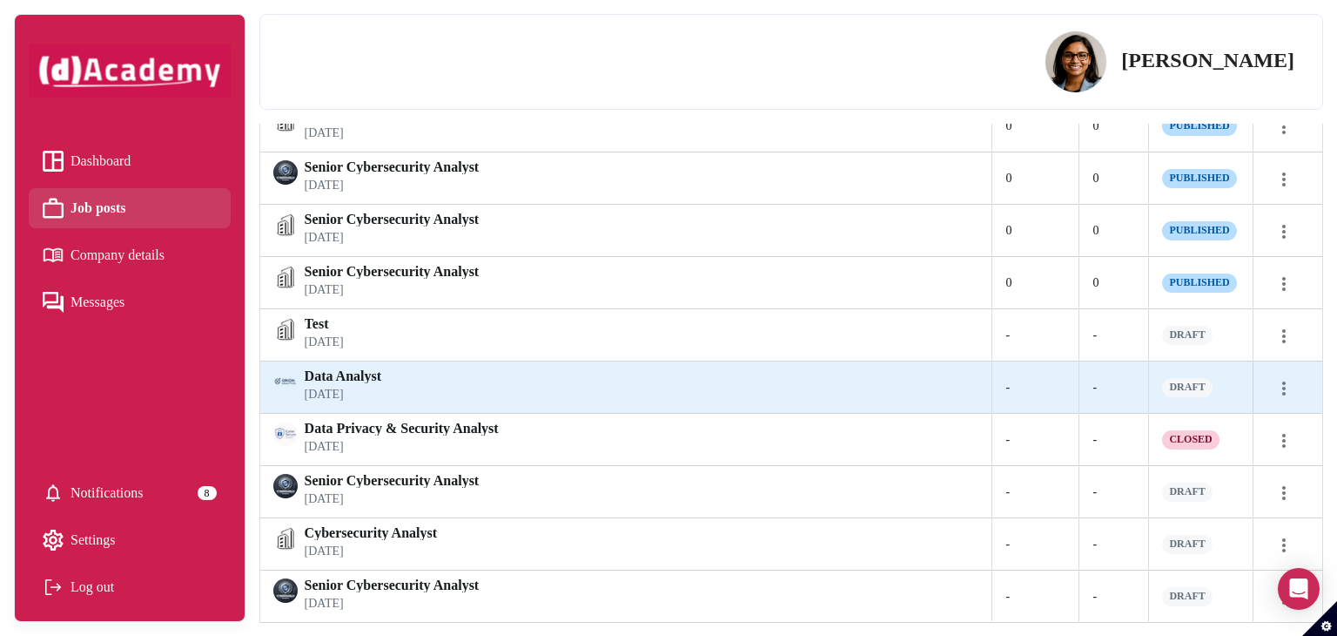
click at [381, 384] on div "Data Analyst [DATE]" at bounding box center [343, 385] width 77 height 33
